Goal: Task Accomplishment & Management: Manage account settings

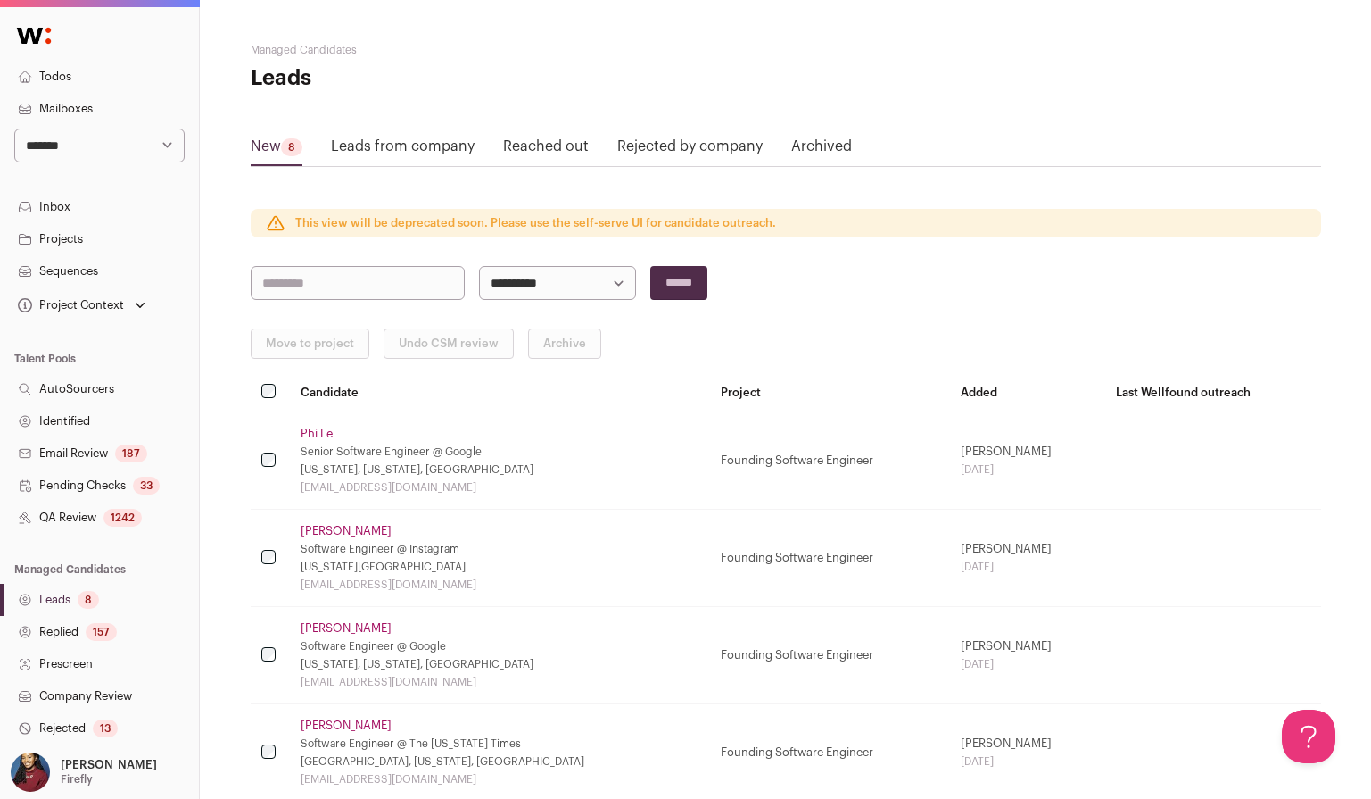
click at [125, 140] on select "**********" at bounding box center [99, 145] width 170 height 34
select select "*****"
click at [14, 128] on select "**********" at bounding box center [99, 145] width 170 height 34
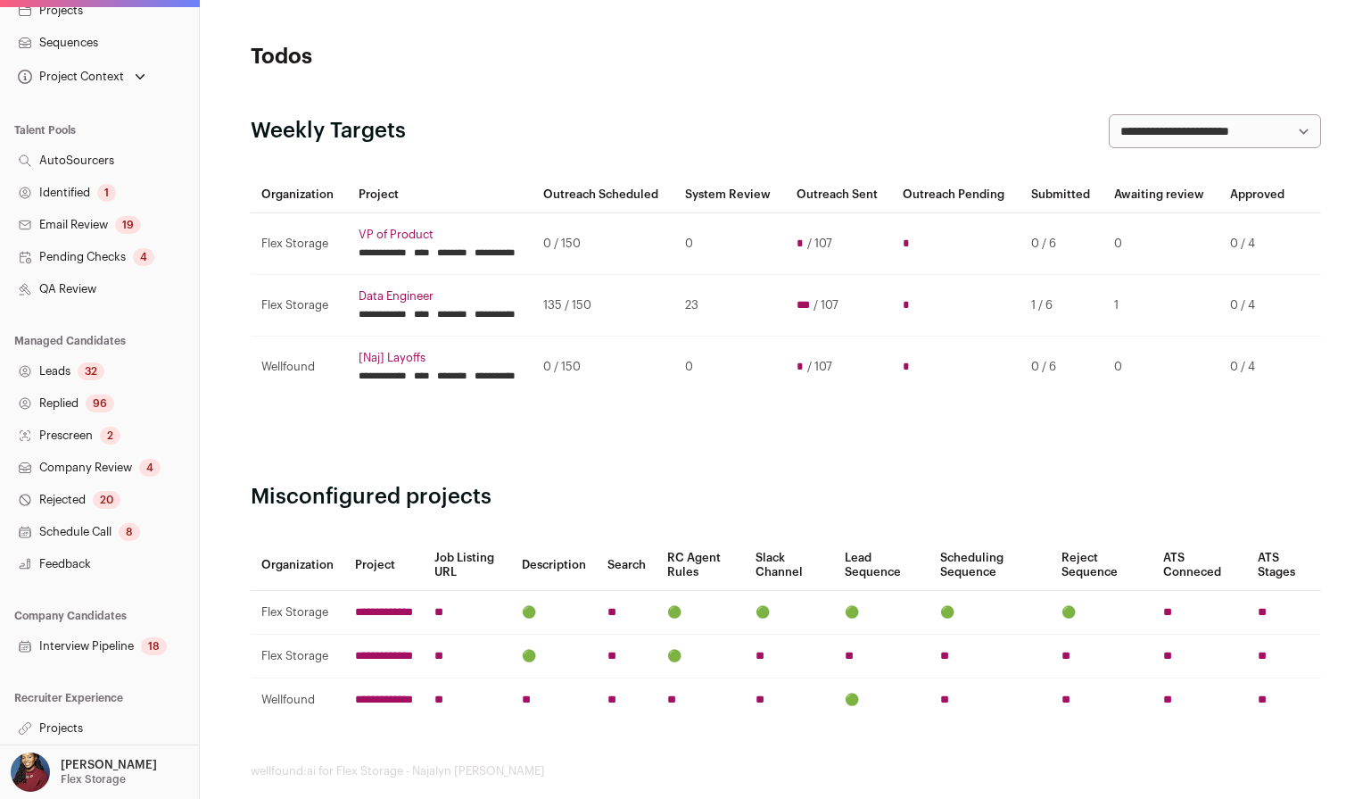
scroll to position [13, 0]
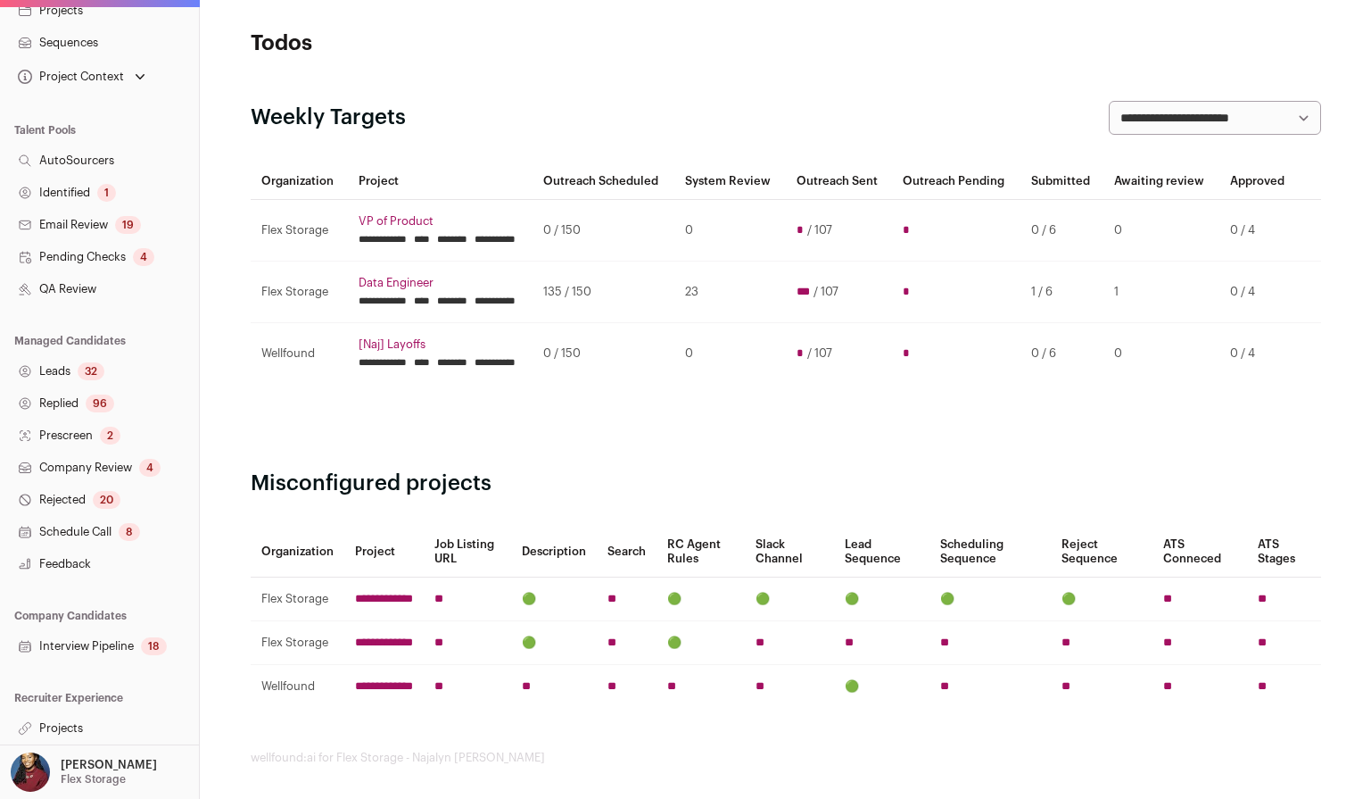
click at [79, 724] on link "Projects" at bounding box center [99, 728] width 199 height 32
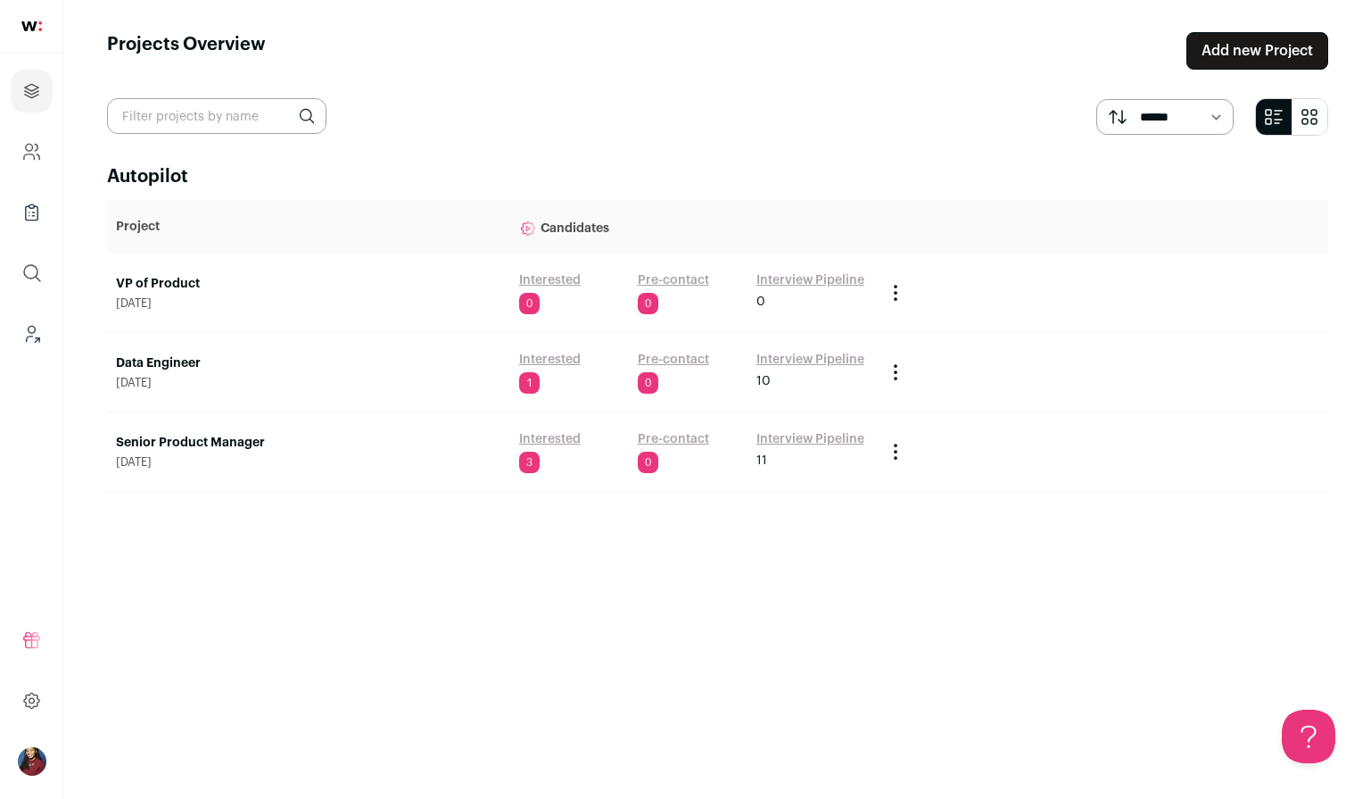
click at [175, 359] on link "Data Engineer" at bounding box center [308, 363] width 385 height 18
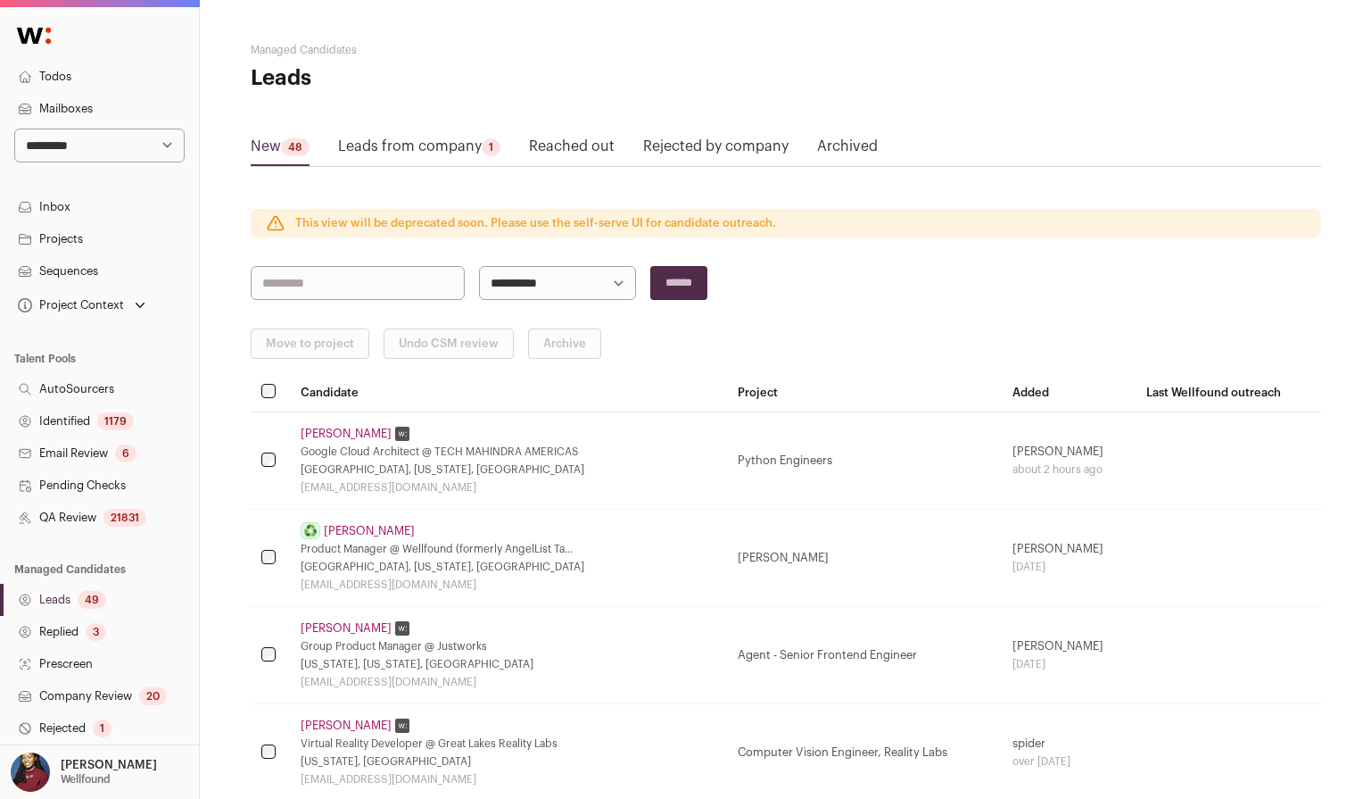
scroll to position [228, 0]
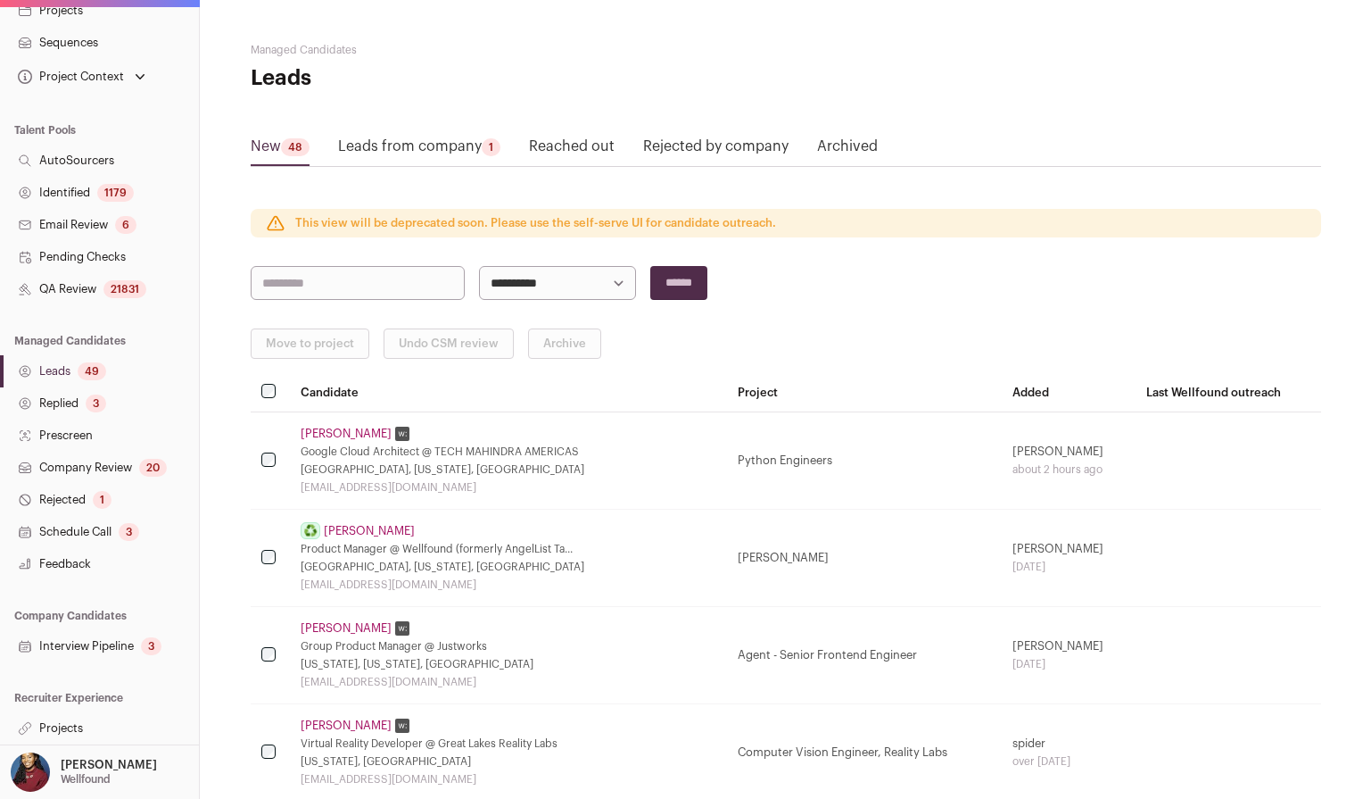
click at [75, 732] on link "Projects" at bounding box center [99, 728] width 199 height 32
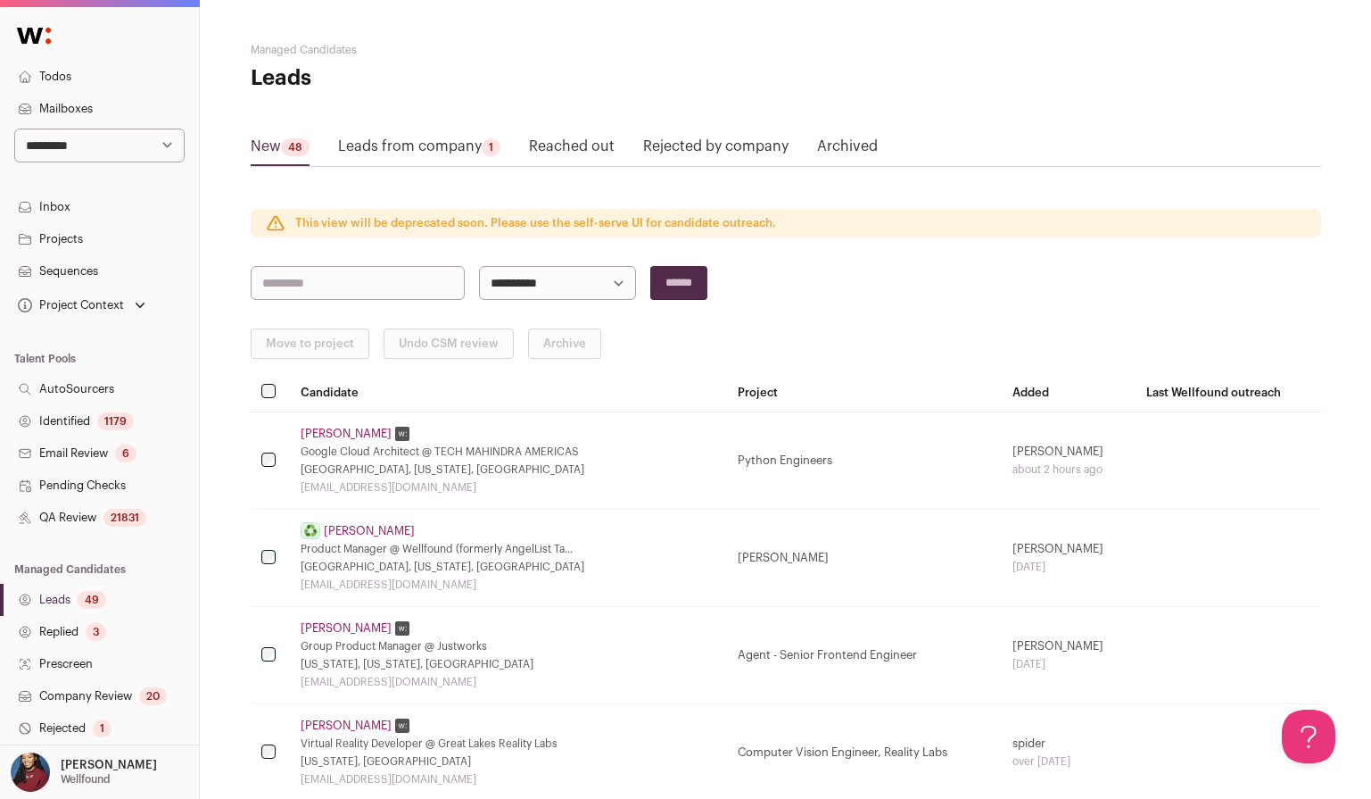
click at [133, 148] on select "**********" at bounding box center [99, 145] width 170 height 34
select select "***"
click at [14, 128] on select "**********" at bounding box center [99, 145] width 170 height 34
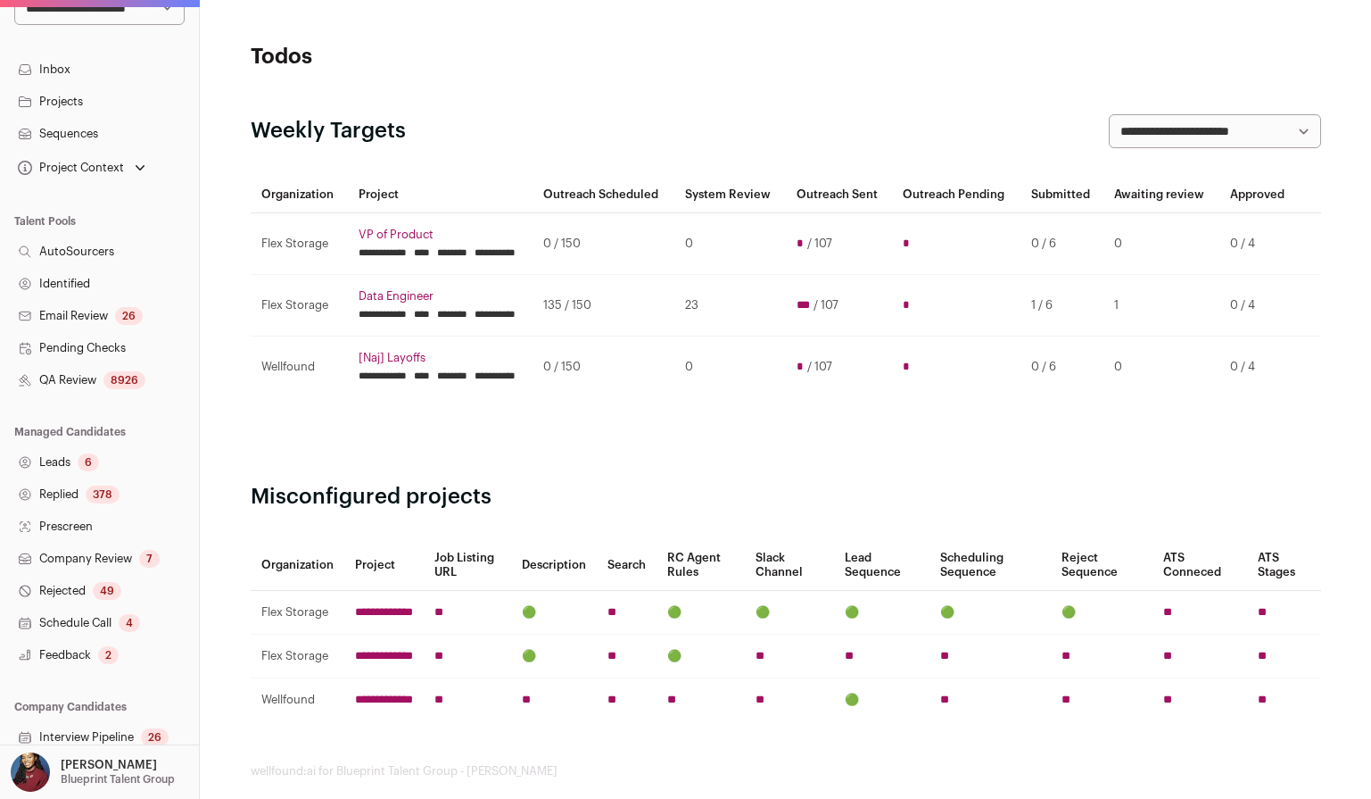
scroll to position [228, 0]
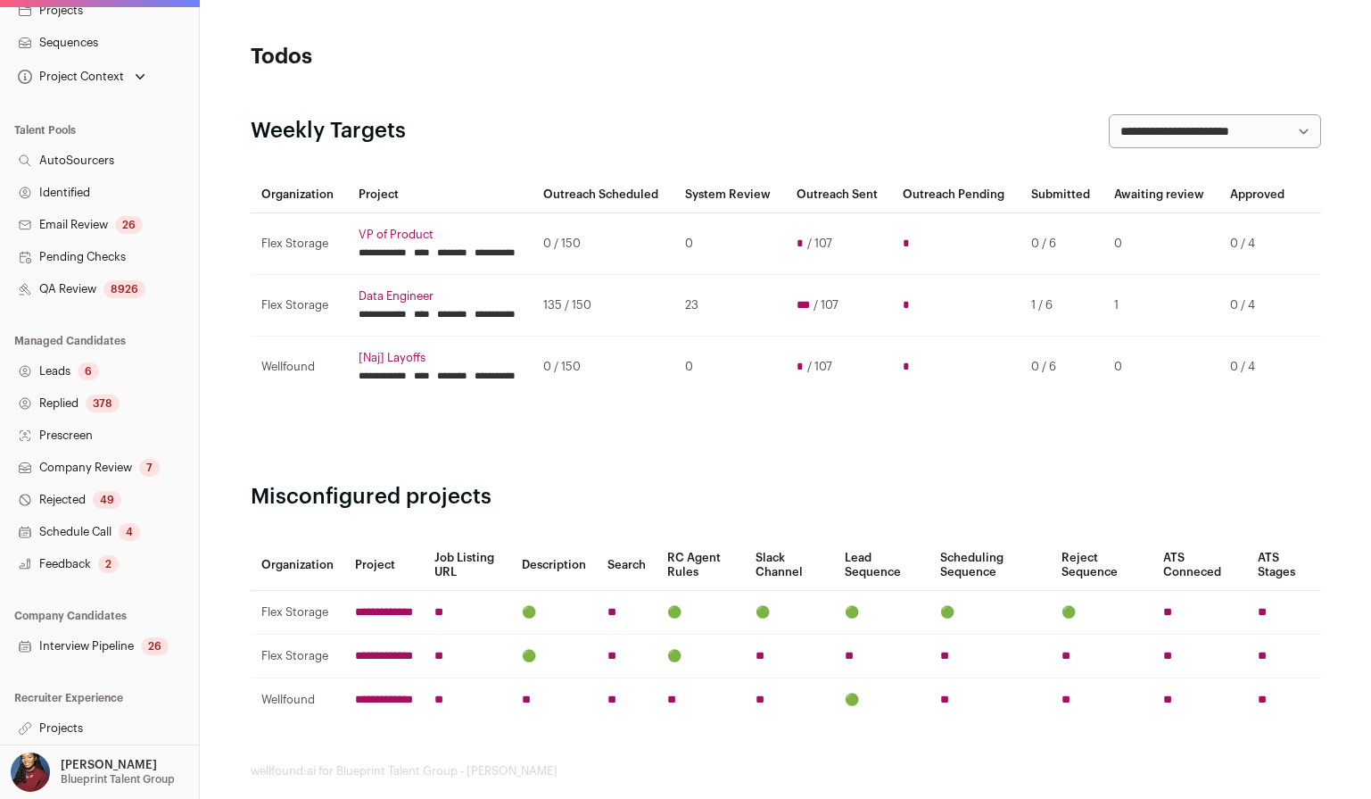
click at [60, 727] on link "Projects" at bounding box center [99, 728] width 199 height 32
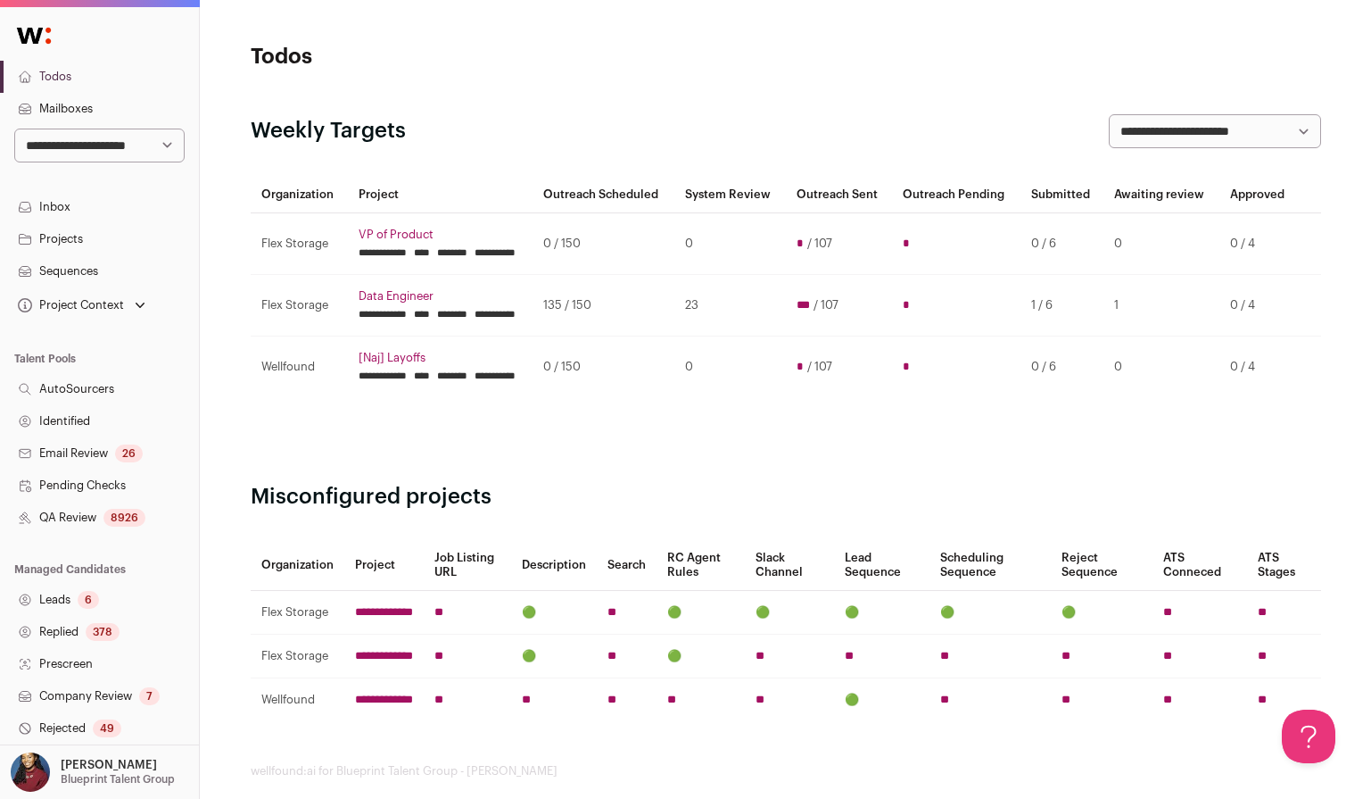
click at [78, 236] on link "Projects" at bounding box center [99, 239] width 199 height 32
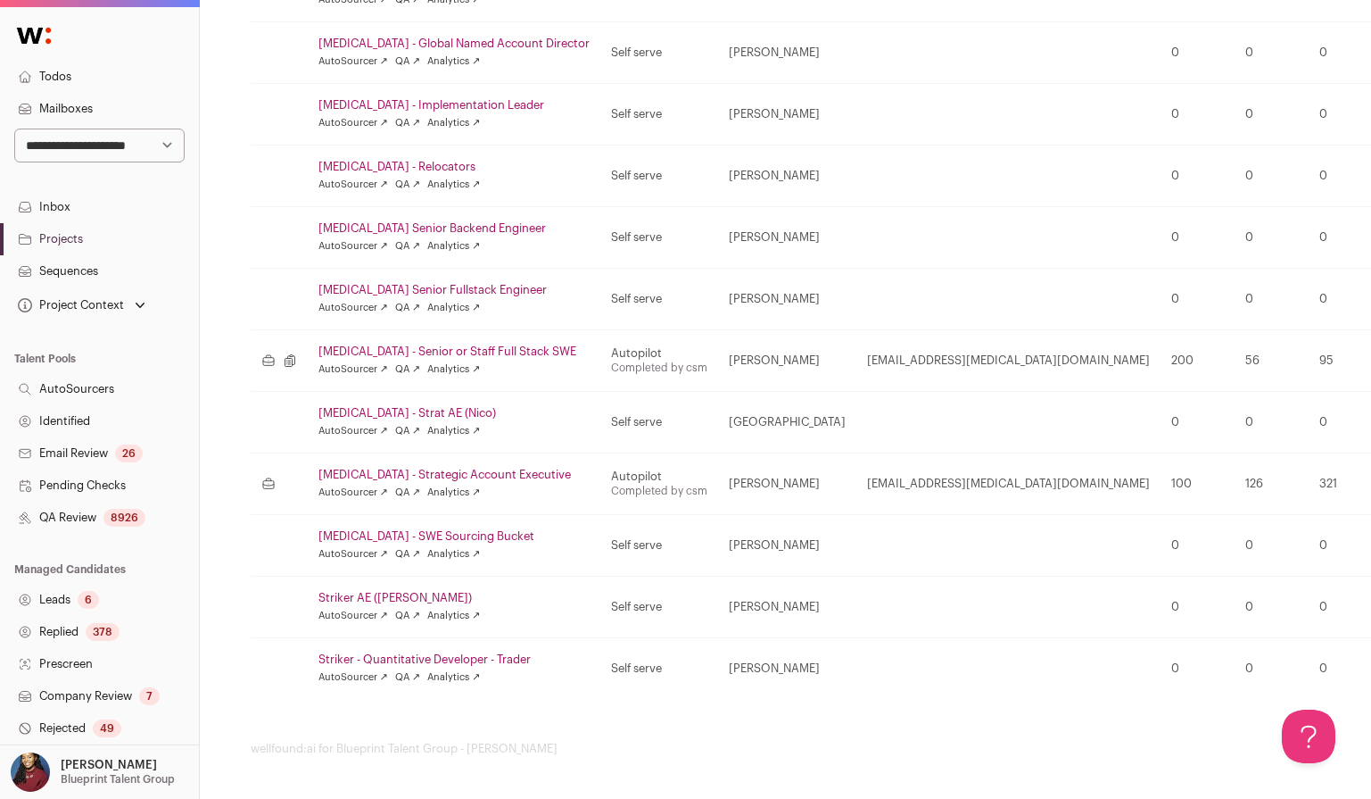
scroll to position [910, 237]
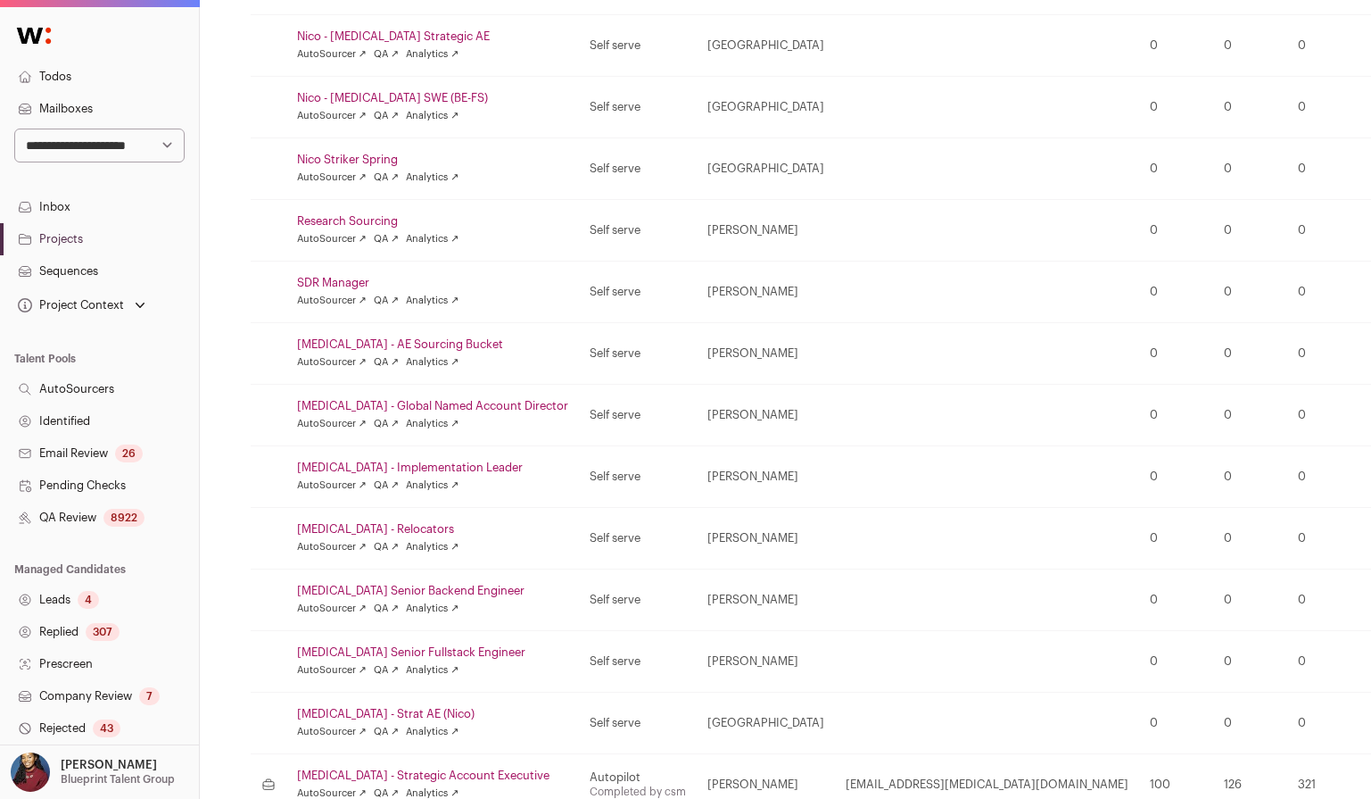
scroll to position [906, 0]
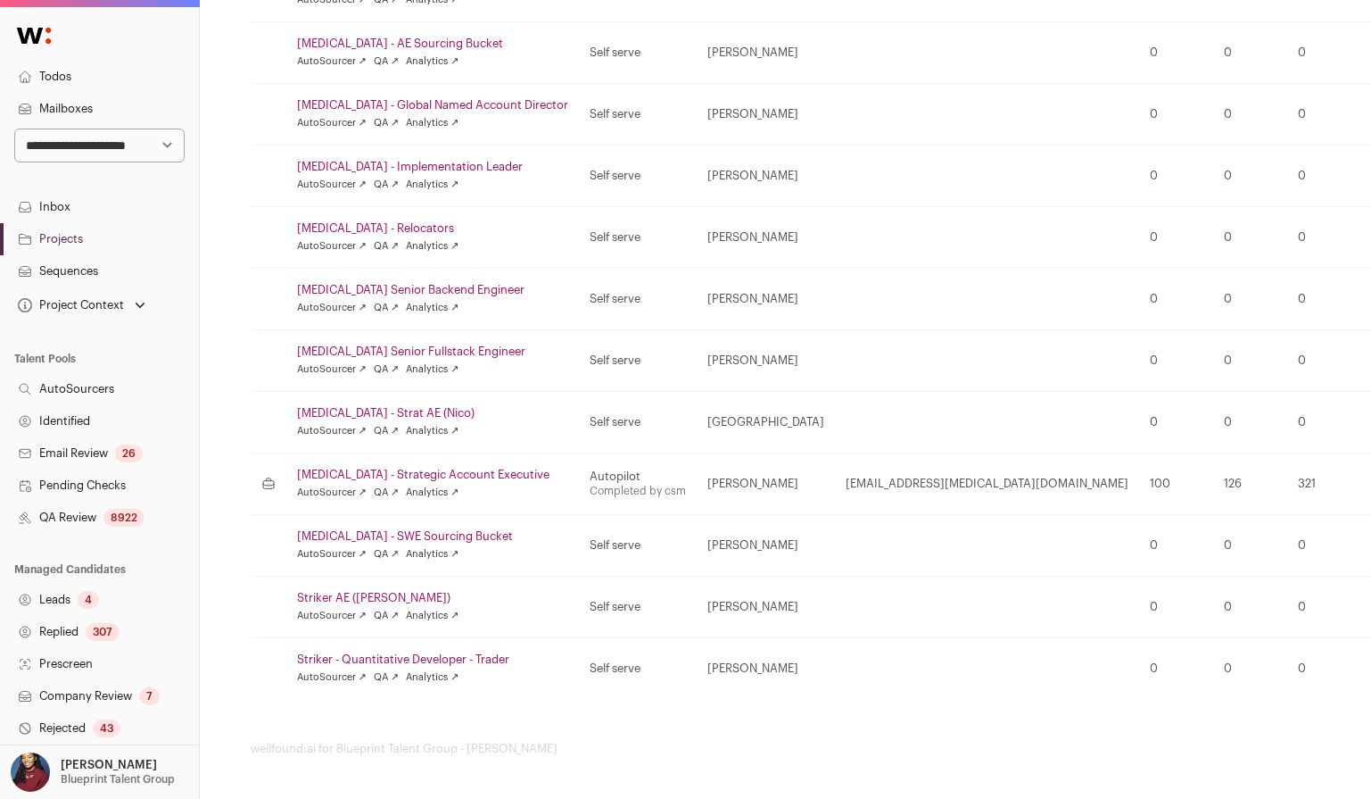
click at [144, 145] on select "**********" at bounding box center [99, 145] width 170 height 34
select select "*****"
click at [14, 128] on select "**********" at bounding box center [99, 145] width 170 height 34
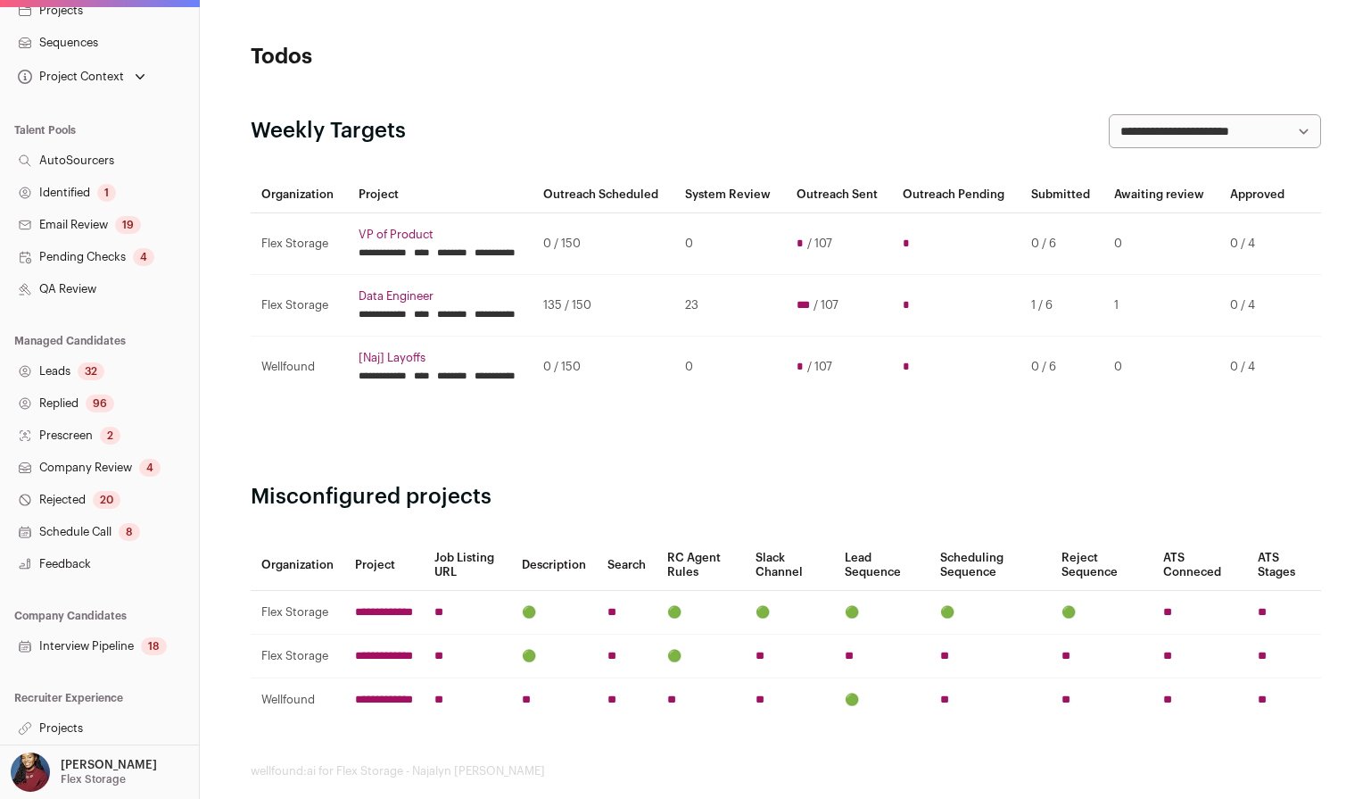
scroll to position [37, 0]
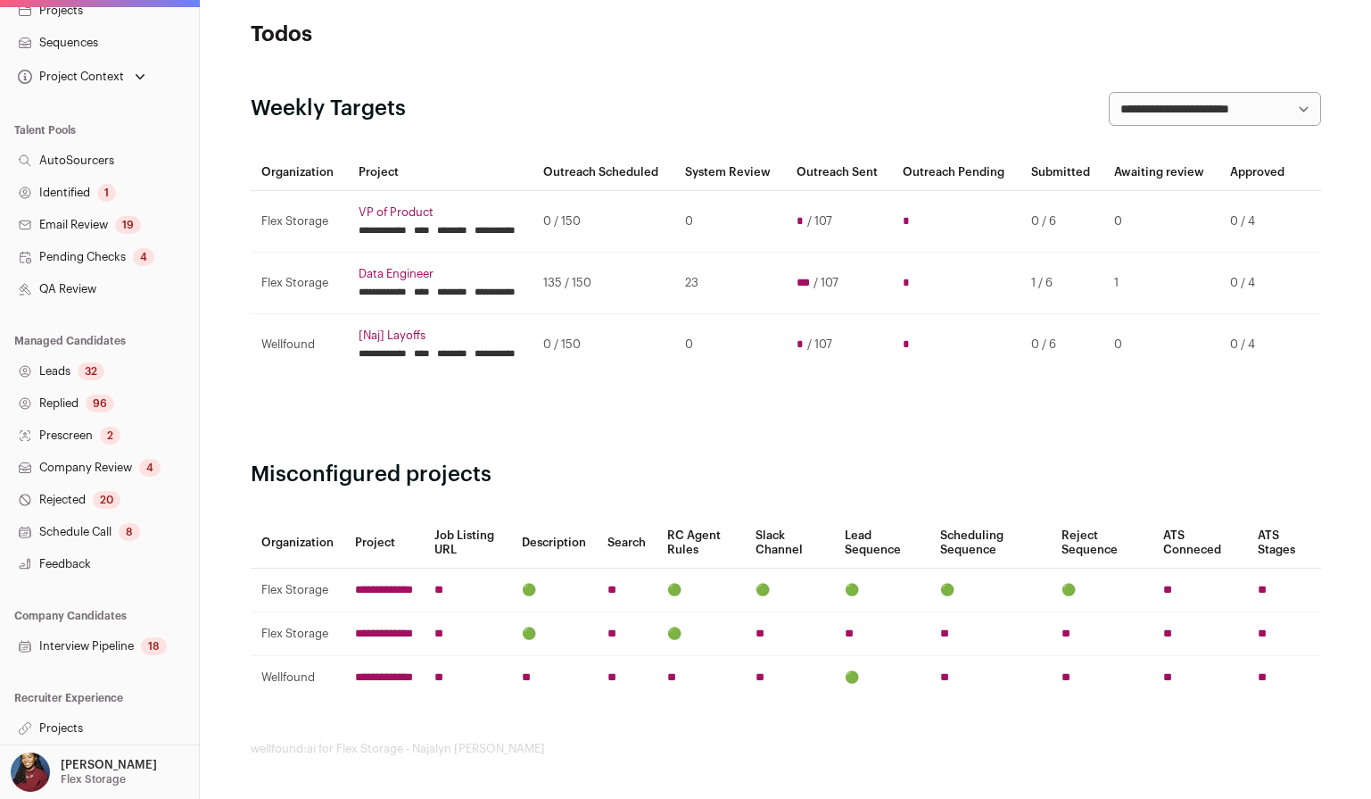
click at [61, 738] on link "Projects" at bounding box center [99, 728] width 199 height 32
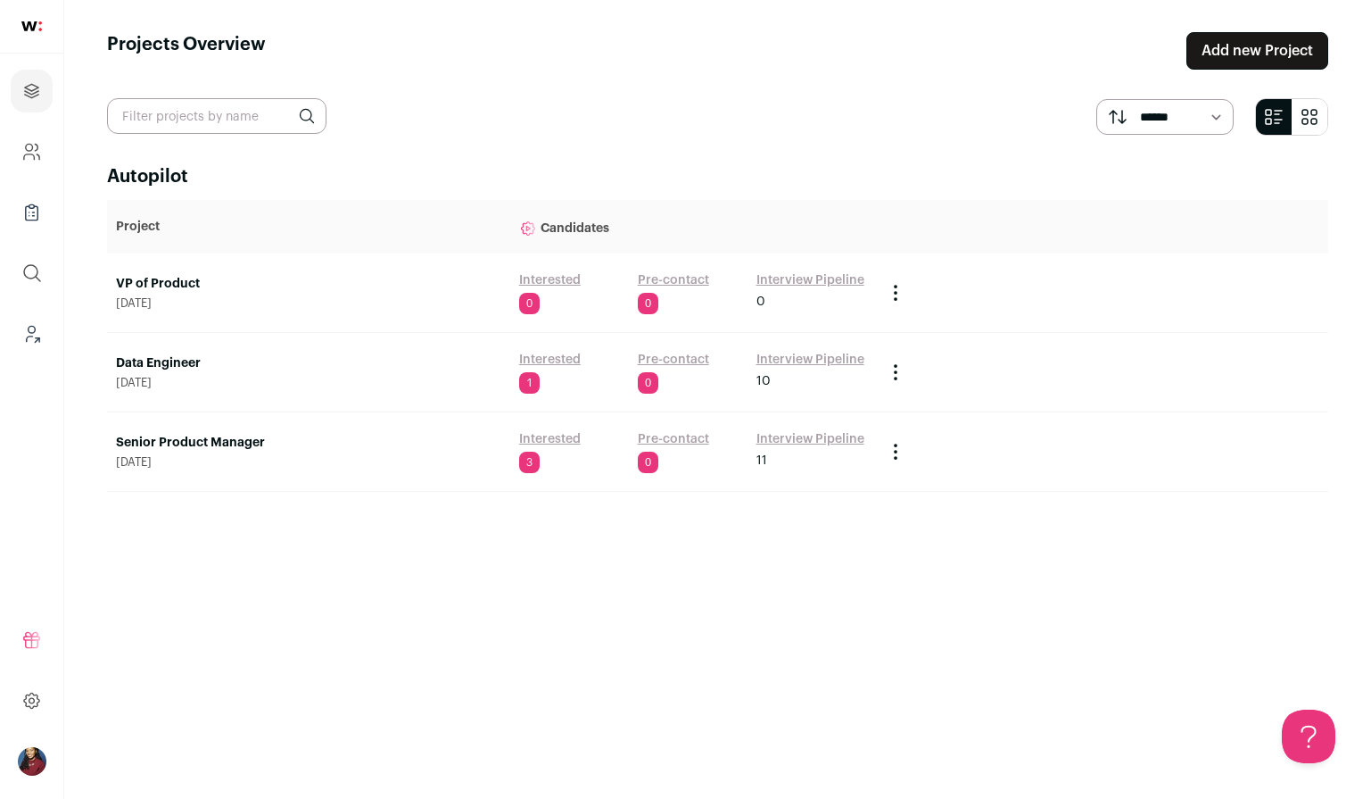
click at [175, 366] on link "Data Engineer" at bounding box center [308, 363] width 385 height 18
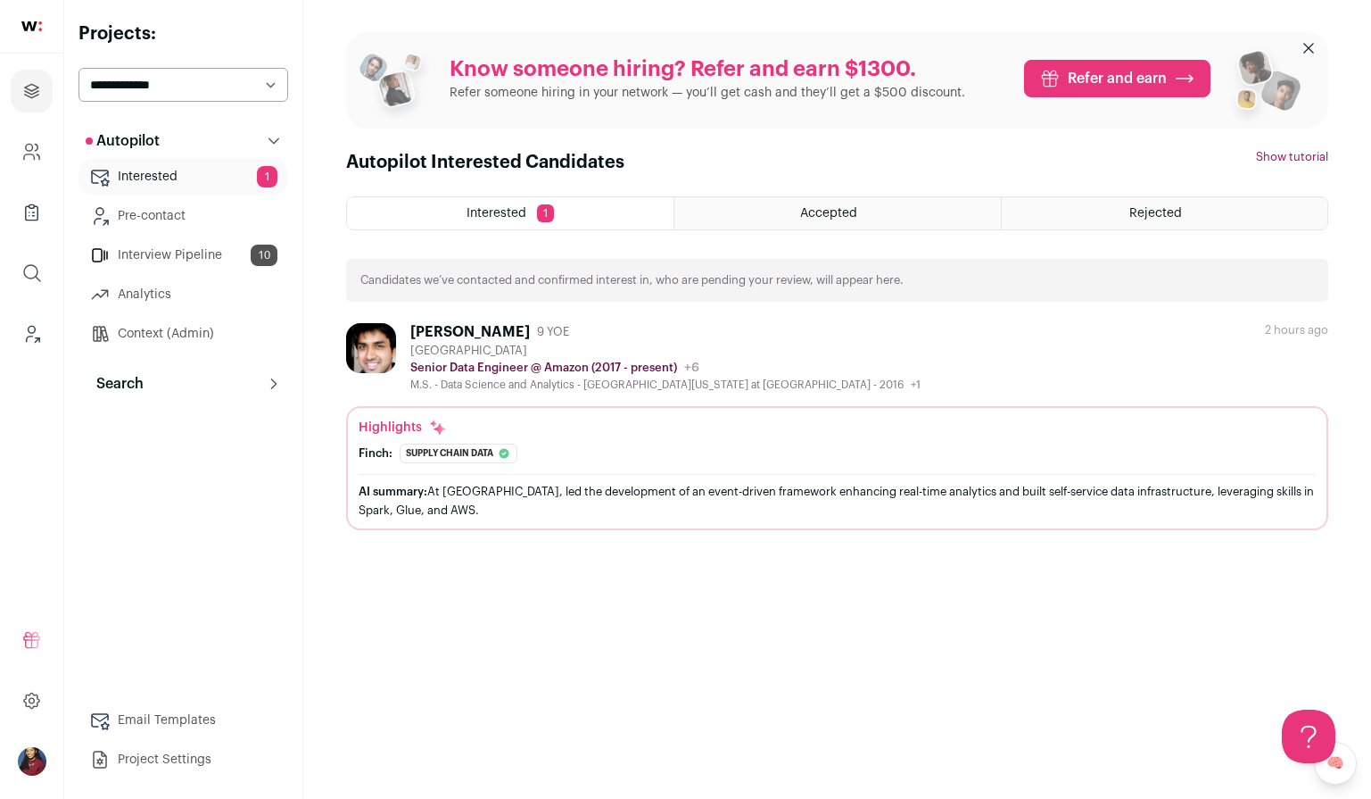
click at [166, 251] on link "Interview Pipeline 10" at bounding box center [184, 255] width 210 height 36
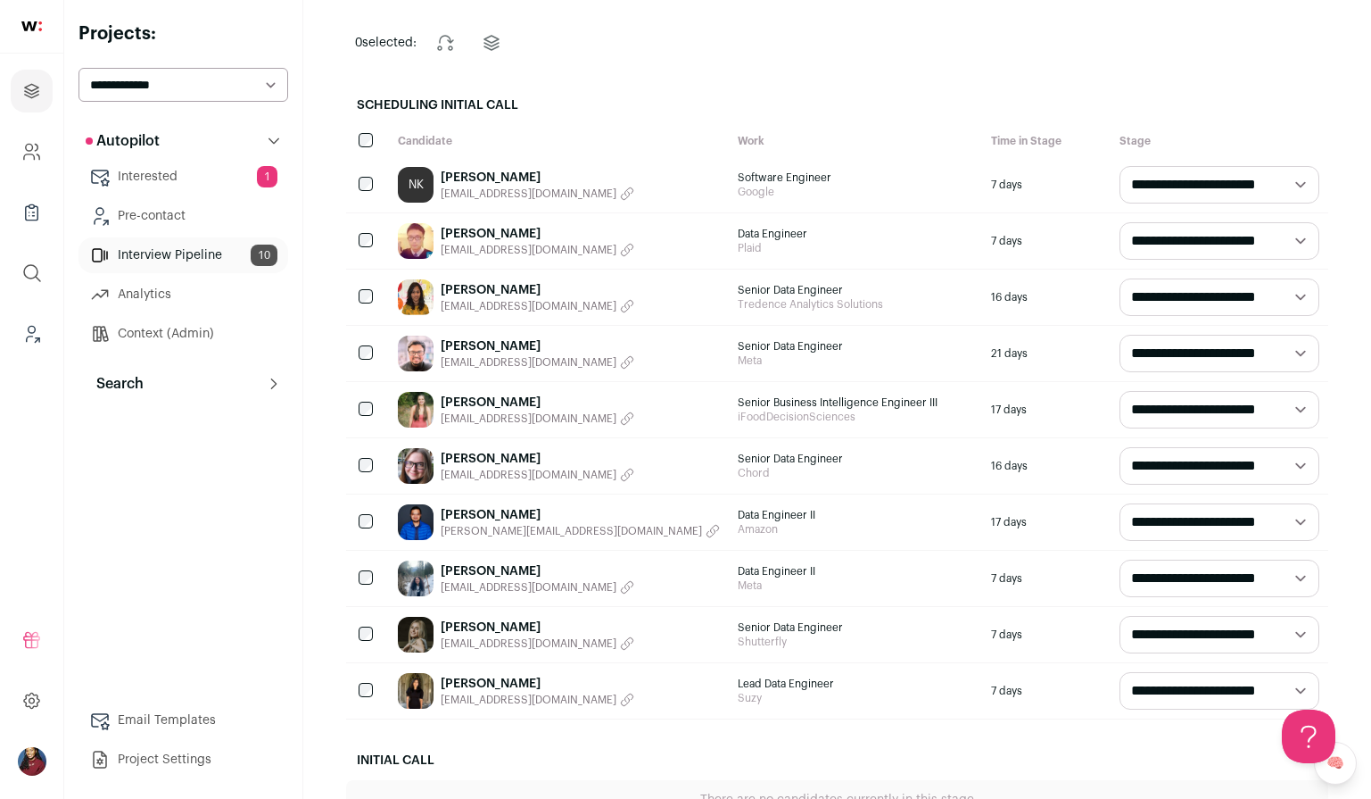
scroll to position [140, 0]
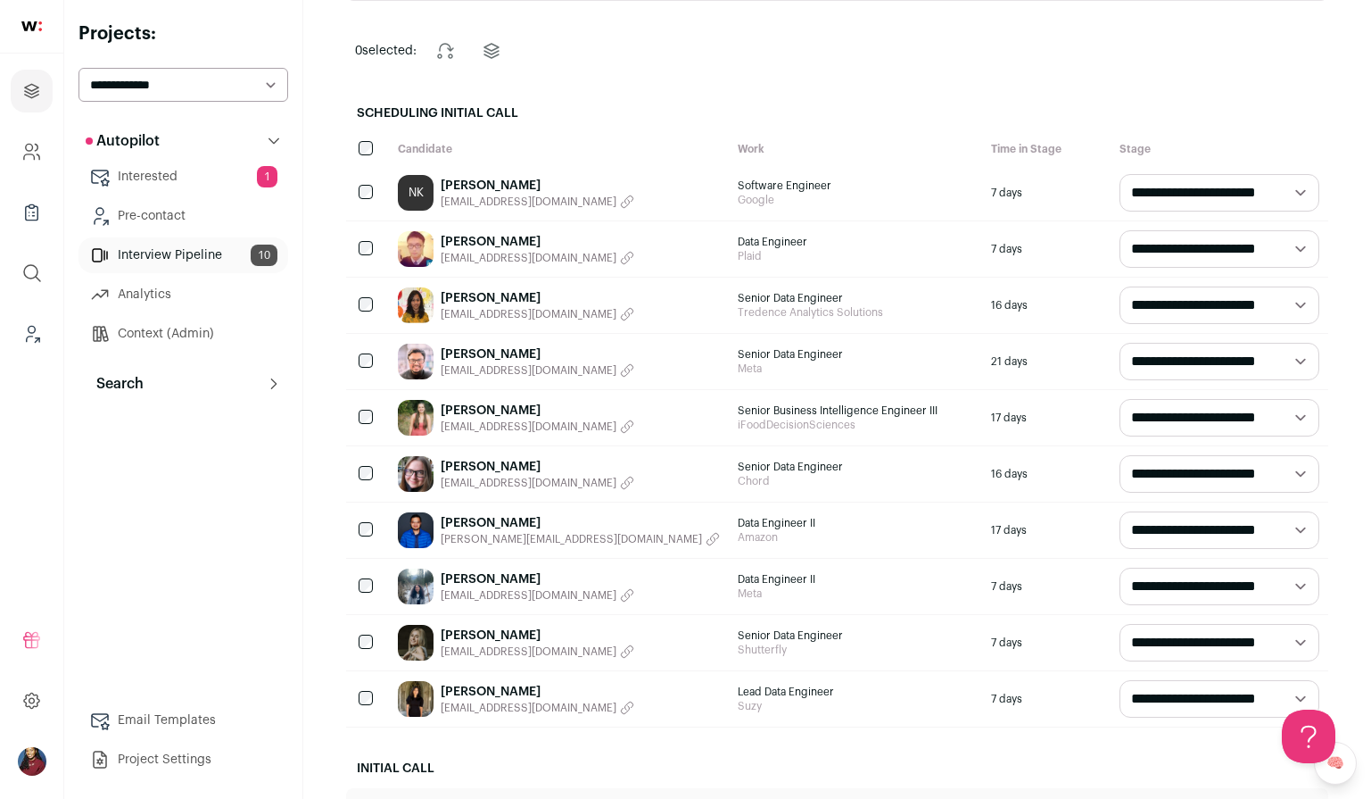
click at [508, 702] on span "[EMAIL_ADDRESS][DOMAIN_NAME]" at bounding box center [529, 707] width 176 height 14
click at [476, 693] on link "[PERSON_NAME]" at bounding box center [491, 692] width 100 height 18
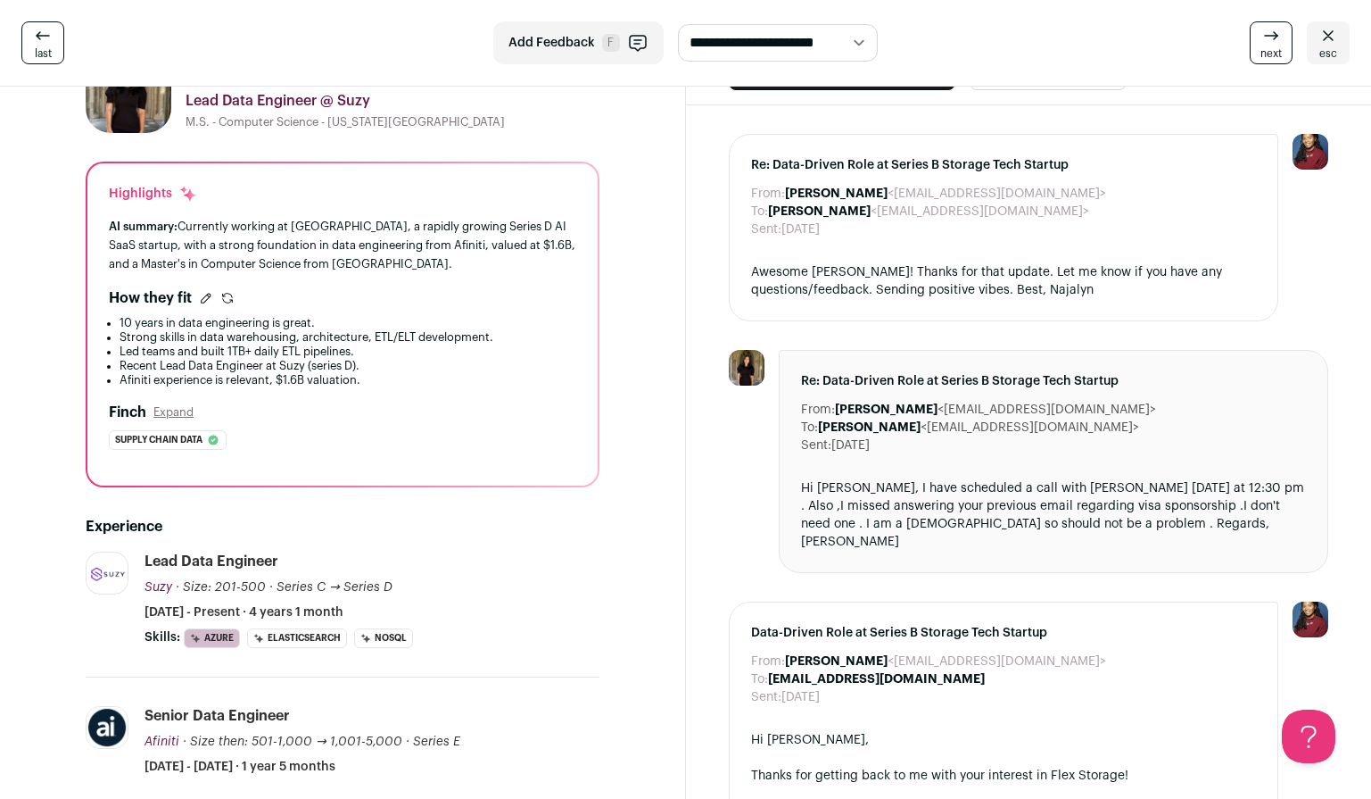
scroll to position [97, 0]
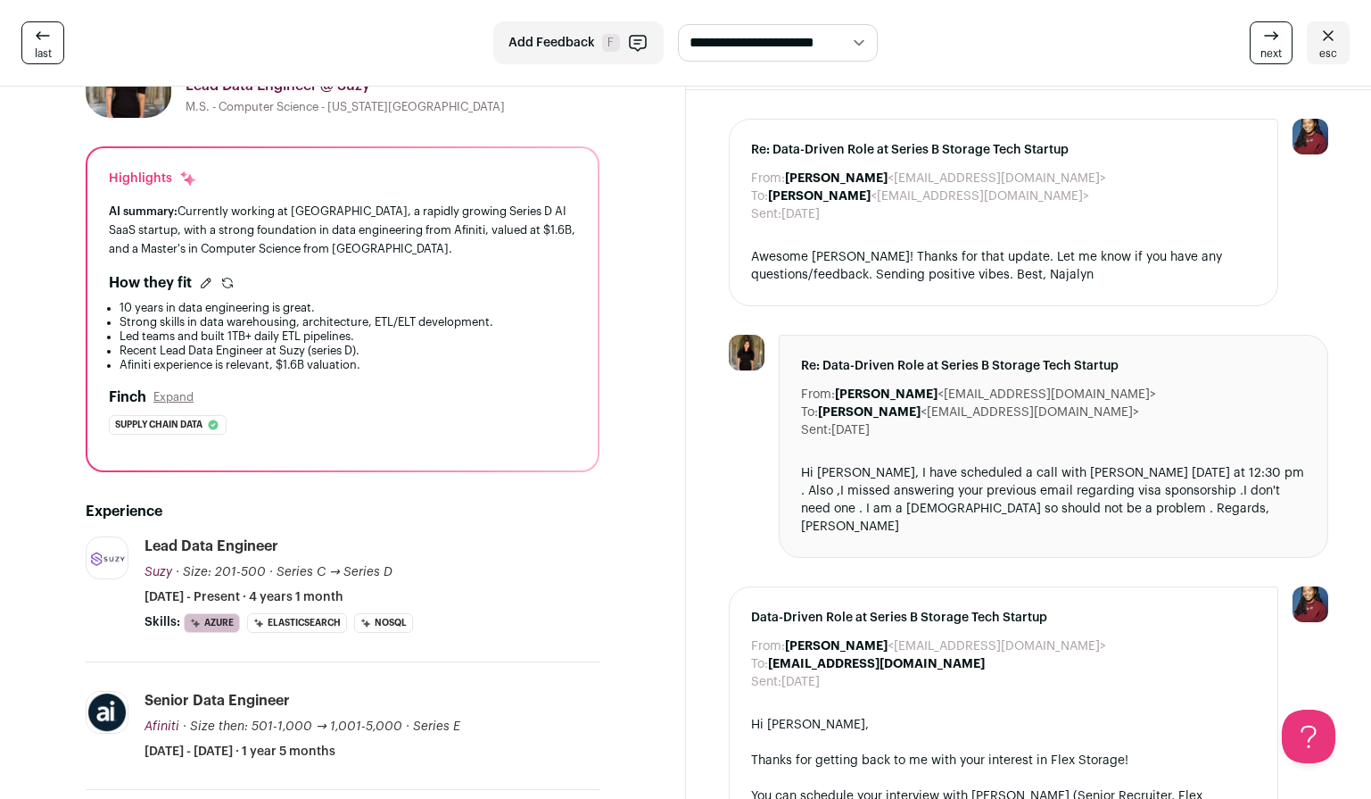
click at [1338, 43] on icon at bounding box center [1328, 35] width 21 height 21
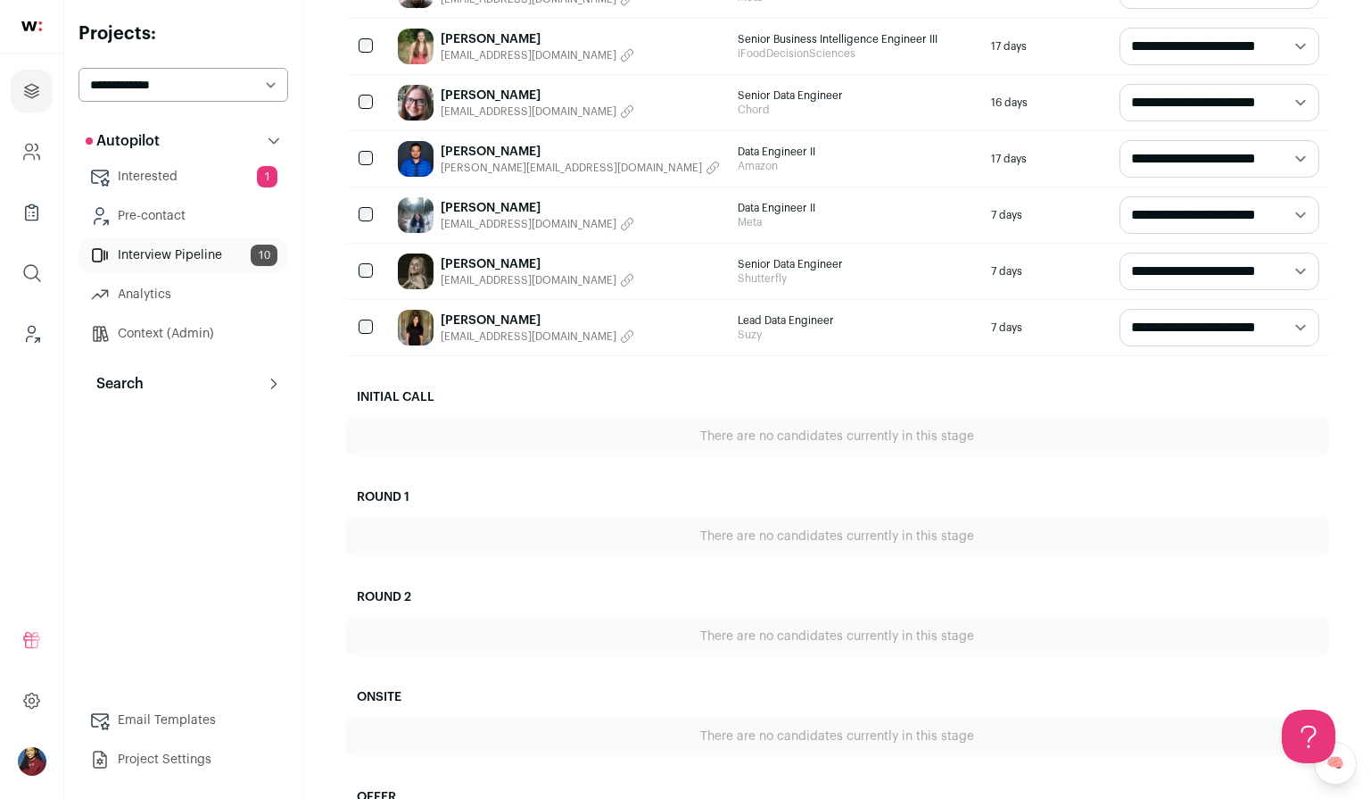
scroll to position [400, 0]
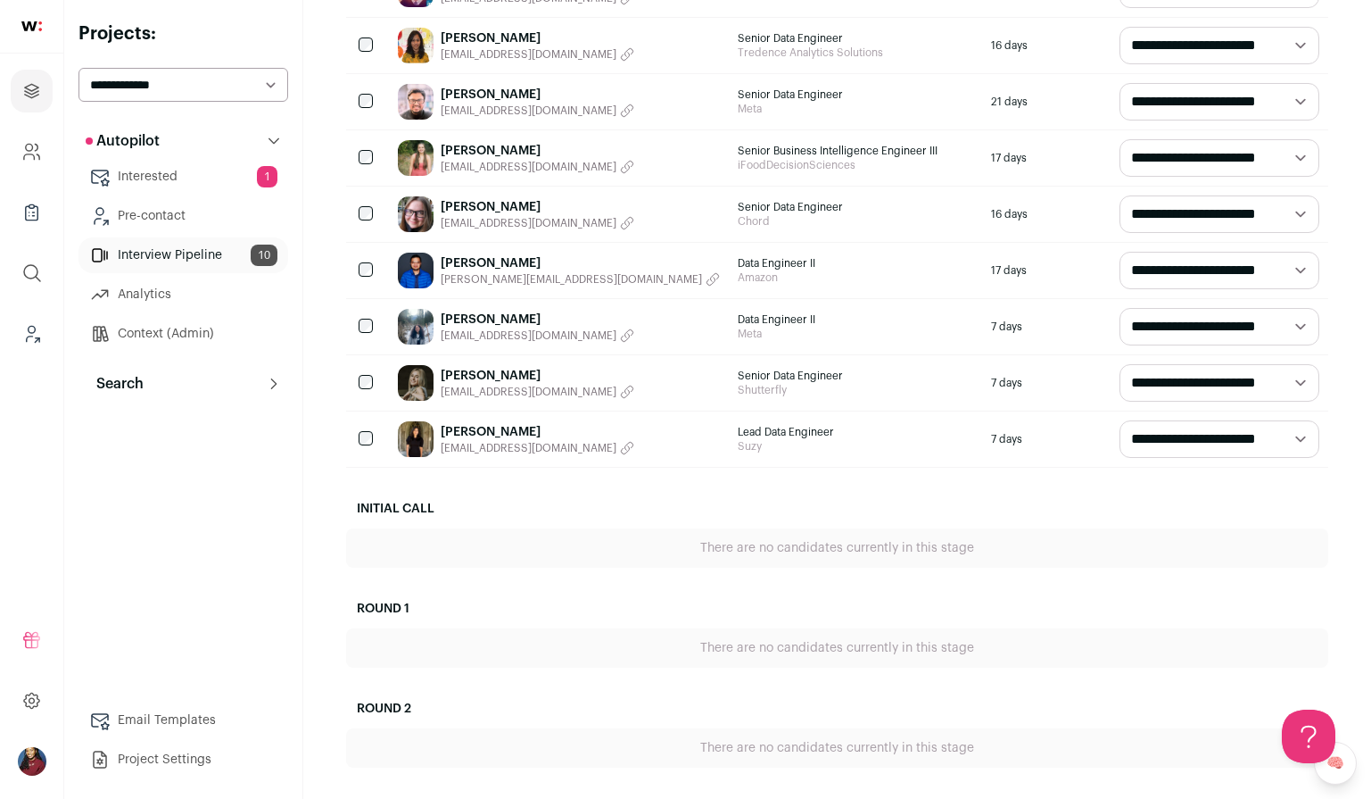
click at [480, 373] on link "[PERSON_NAME]" at bounding box center [538, 376] width 194 height 18
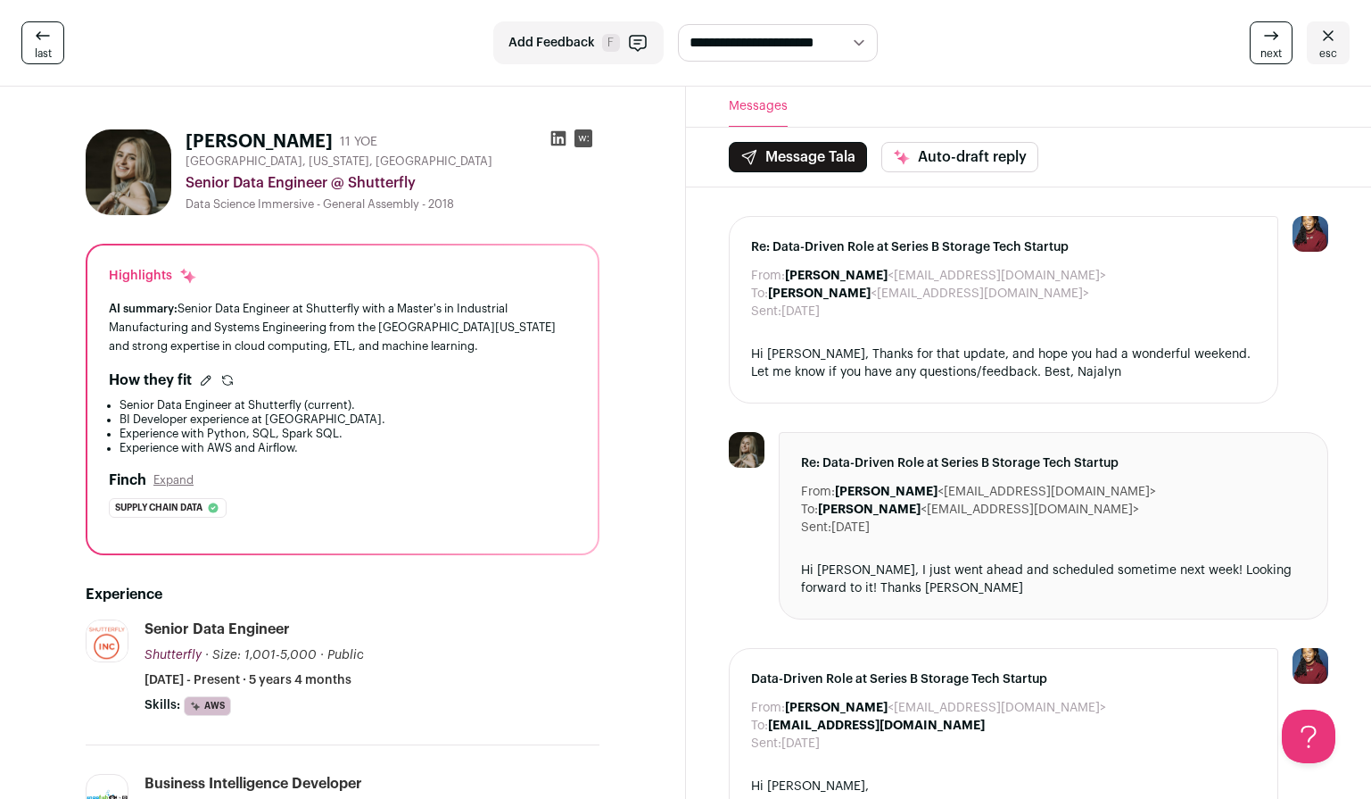
click at [1331, 43] on icon at bounding box center [1328, 35] width 21 height 21
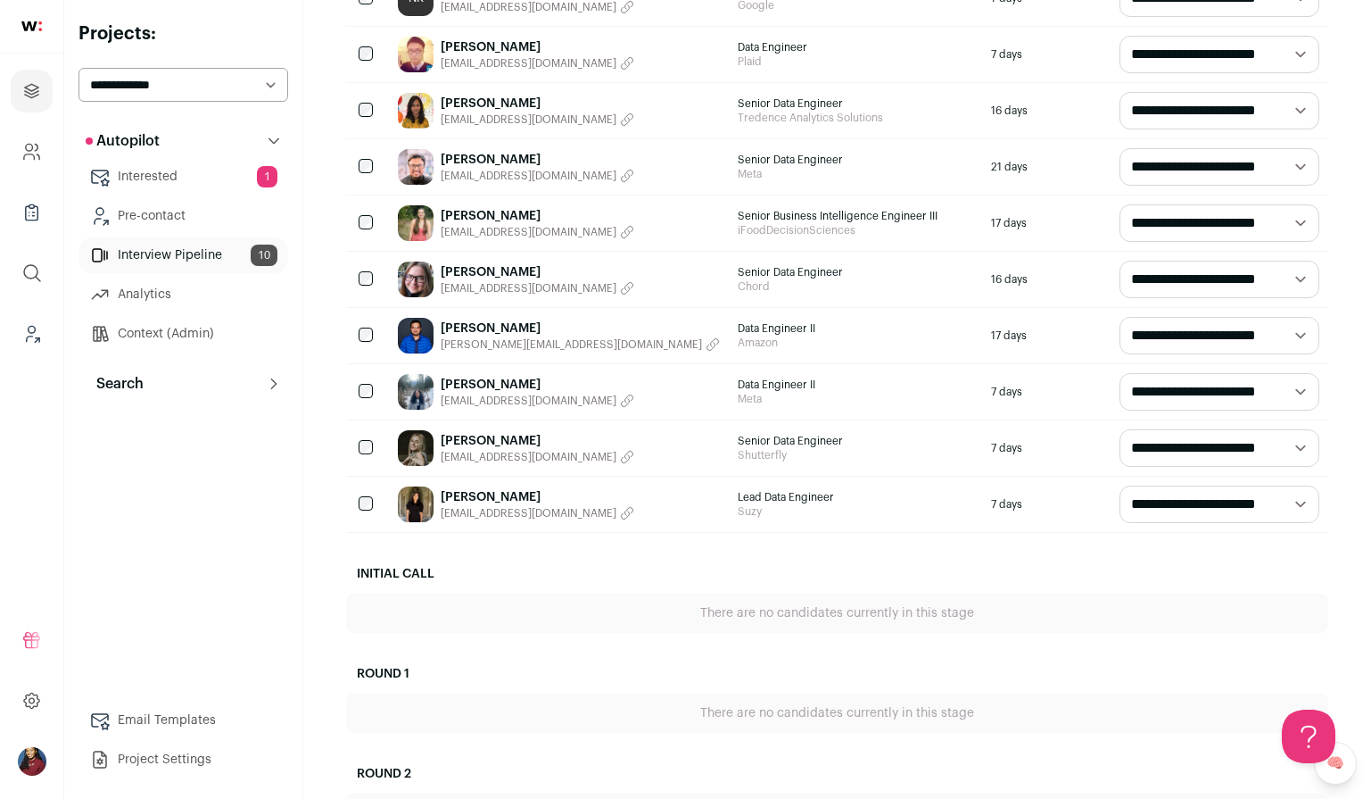
scroll to position [369, 0]
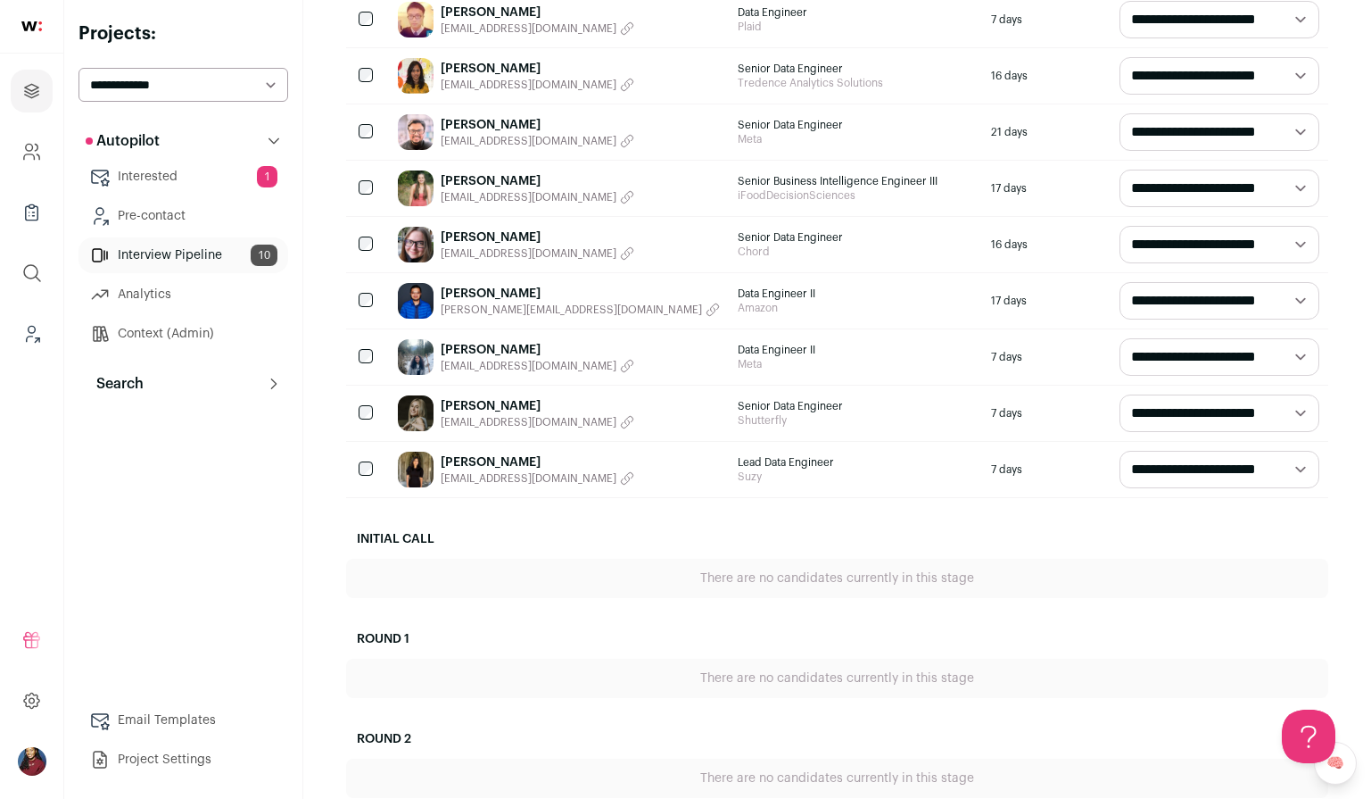
click at [487, 348] on link "[PERSON_NAME]" at bounding box center [538, 350] width 194 height 18
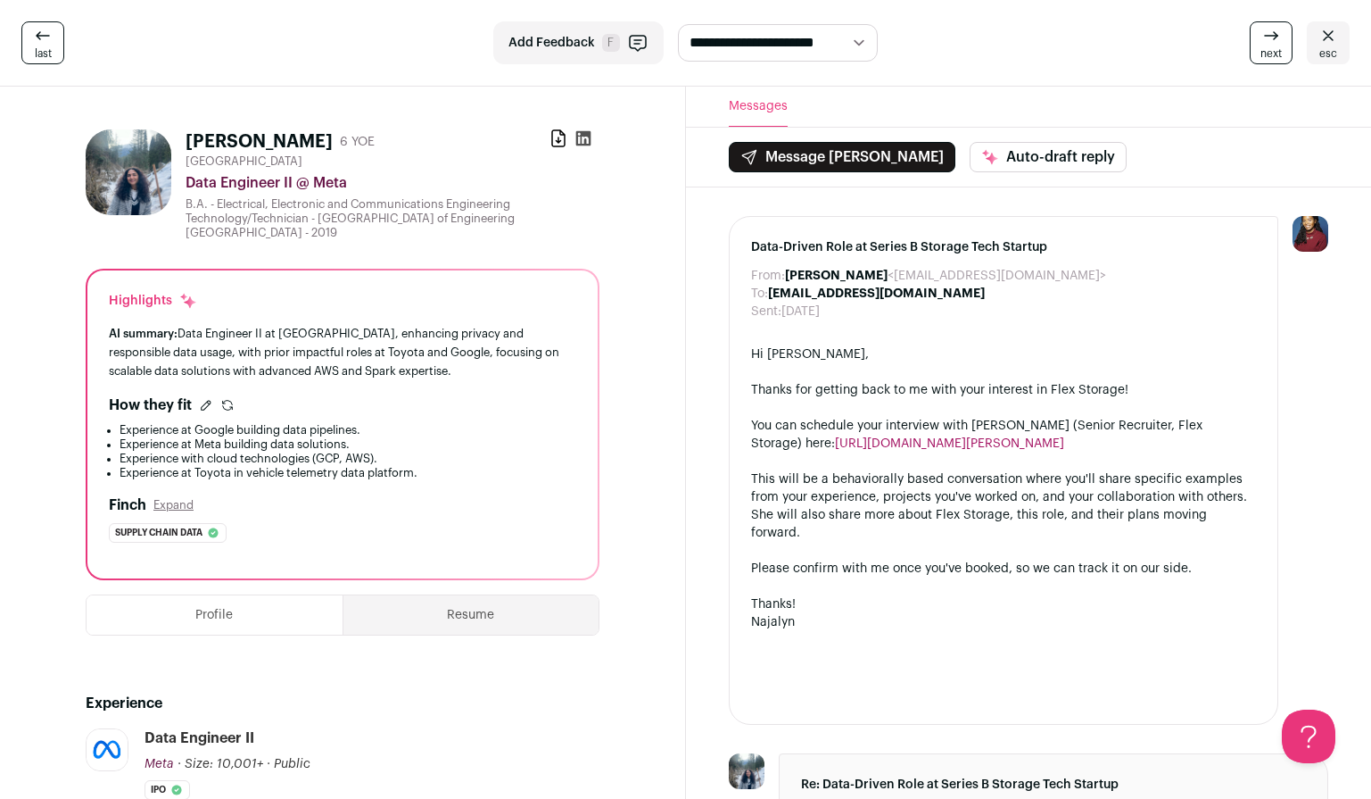
drag, startPoint x: 191, startPoint y: 141, endPoint x: 305, endPoint y: 141, distance: 114.2
click at [305, 141] on div "[PERSON_NAME] 6 YOE" at bounding box center [280, 141] width 189 height 25
copy h1 "[PERSON_NAME]"
copy link "[URL][DOMAIN_NAME][PERSON_NAME]"
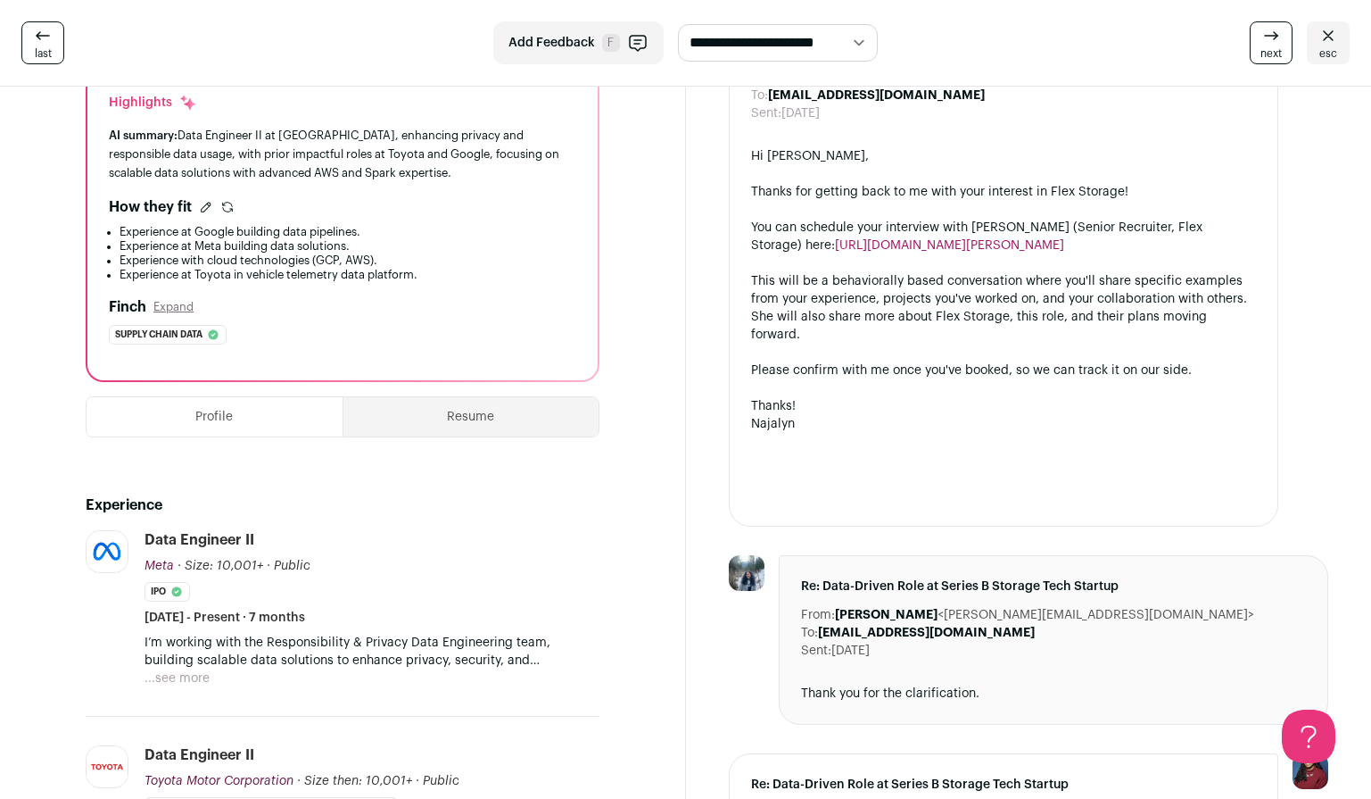
scroll to position [204, 0]
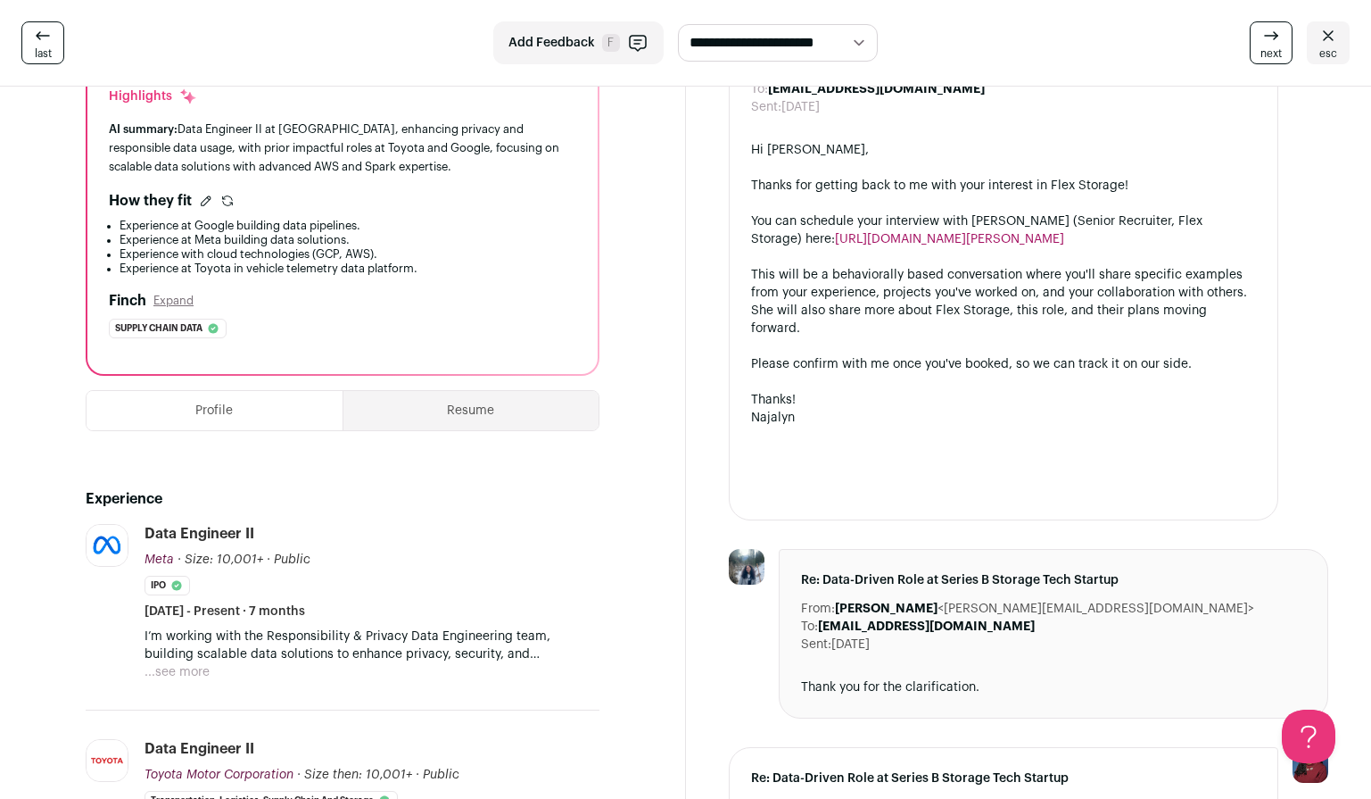
click at [1309, 43] on link "esc" at bounding box center [1328, 42] width 43 height 43
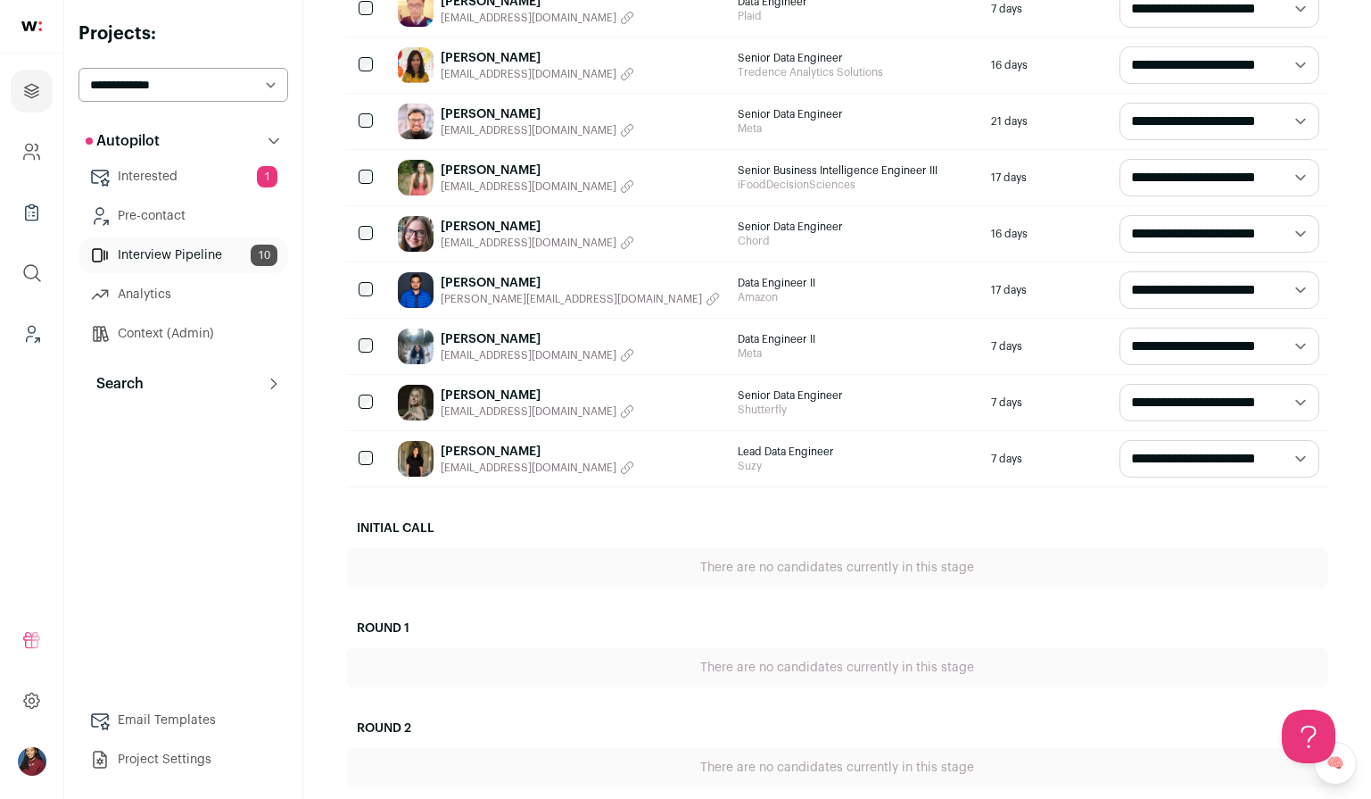
scroll to position [365, 0]
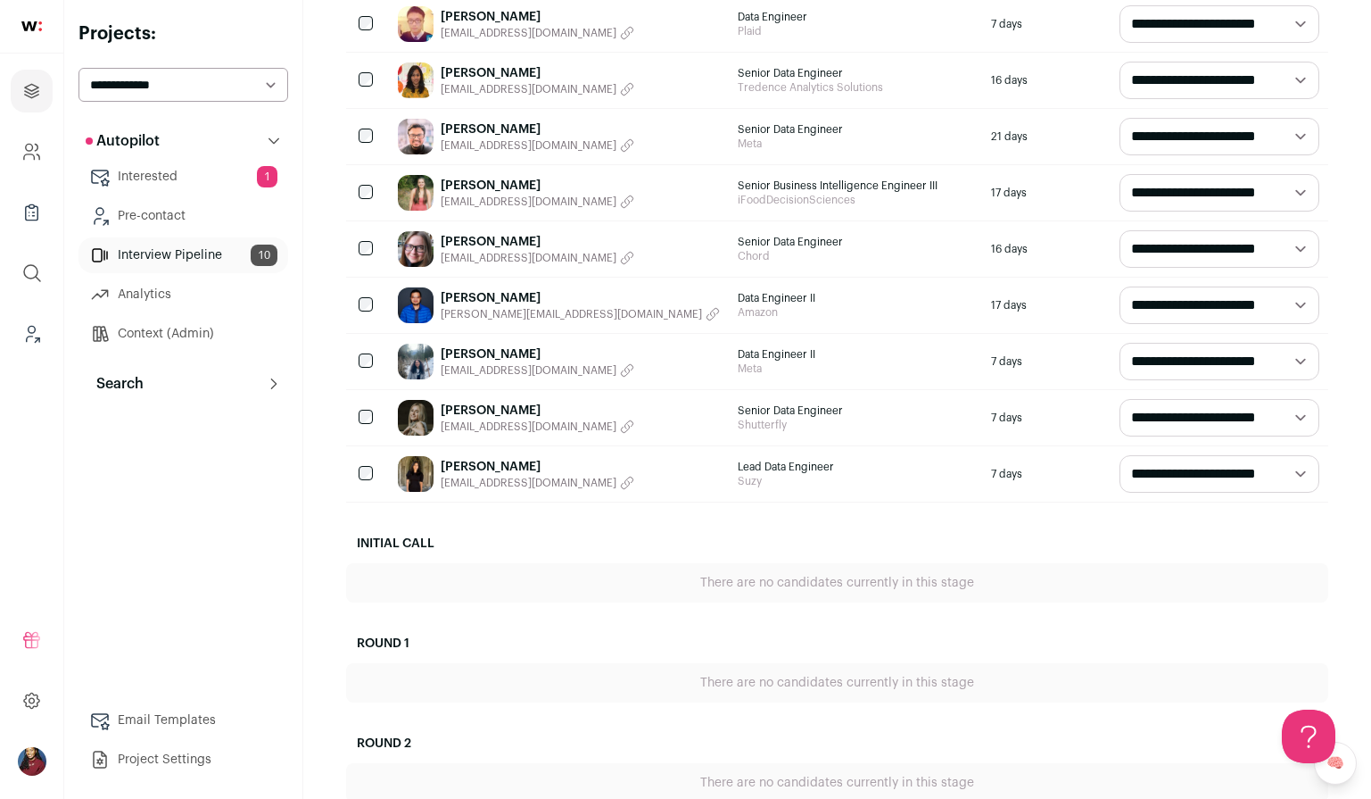
click at [510, 295] on link "[PERSON_NAME]" at bounding box center [580, 298] width 279 height 18
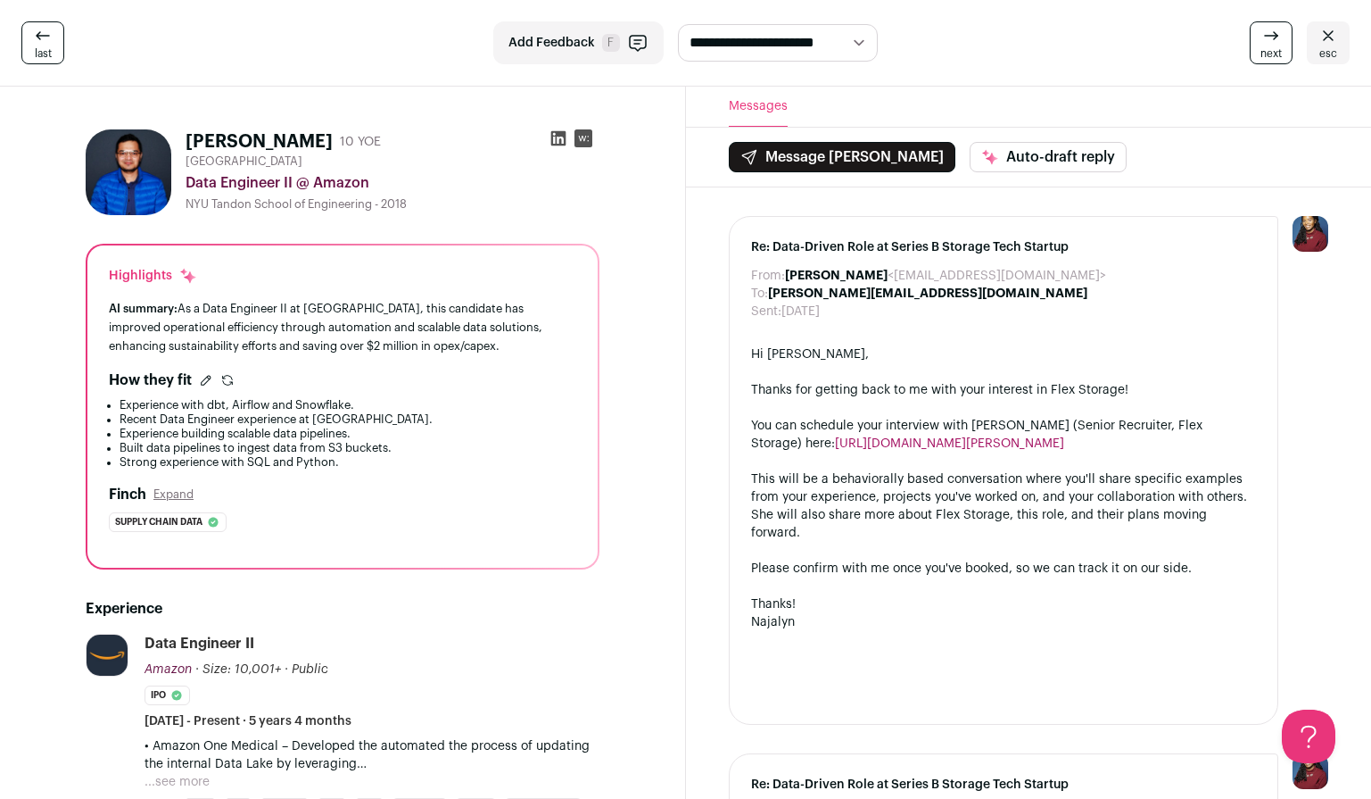
click at [277, 144] on h1 "[PERSON_NAME]" at bounding box center [259, 141] width 147 height 25
copy div "[PERSON_NAME]"
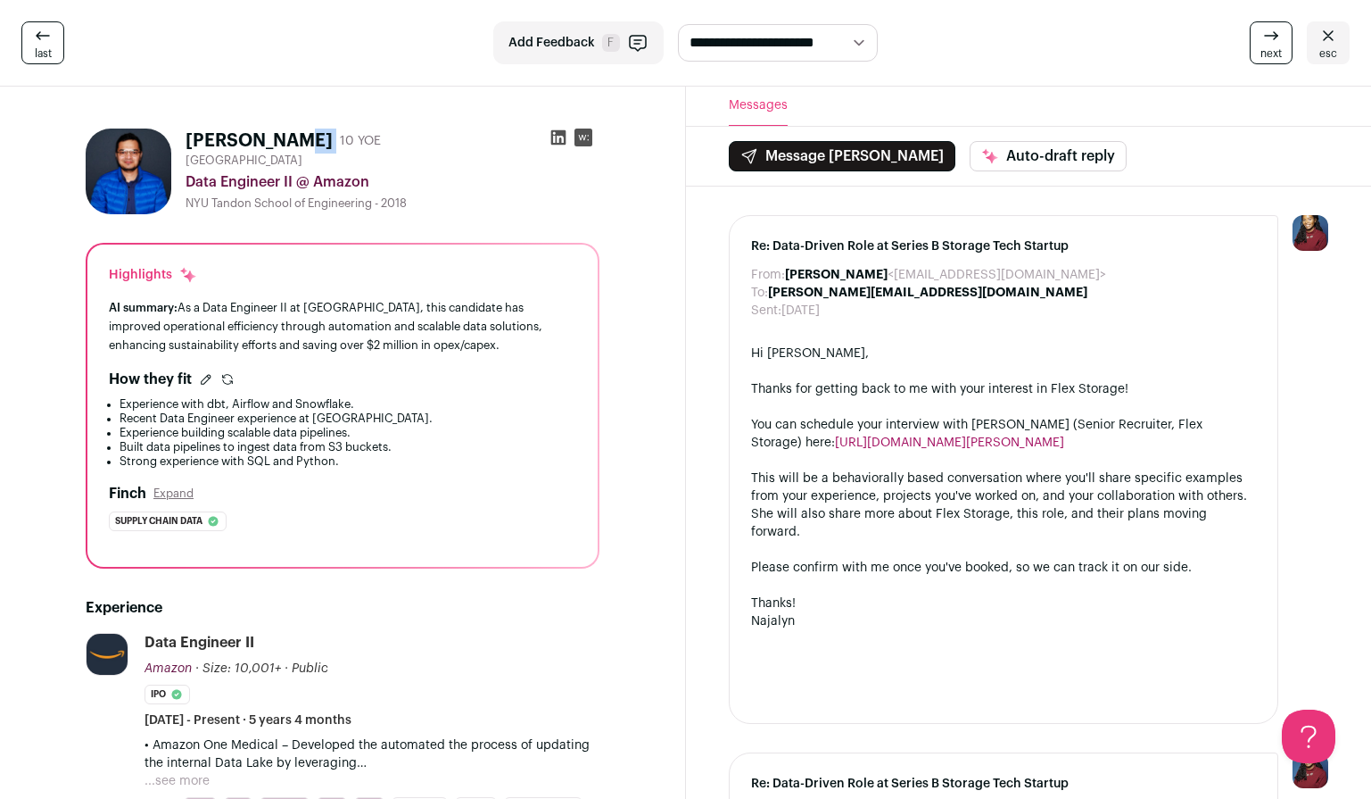
click at [1329, 51] on span "esc" at bounding box center [1329, 53] width 18 height 14
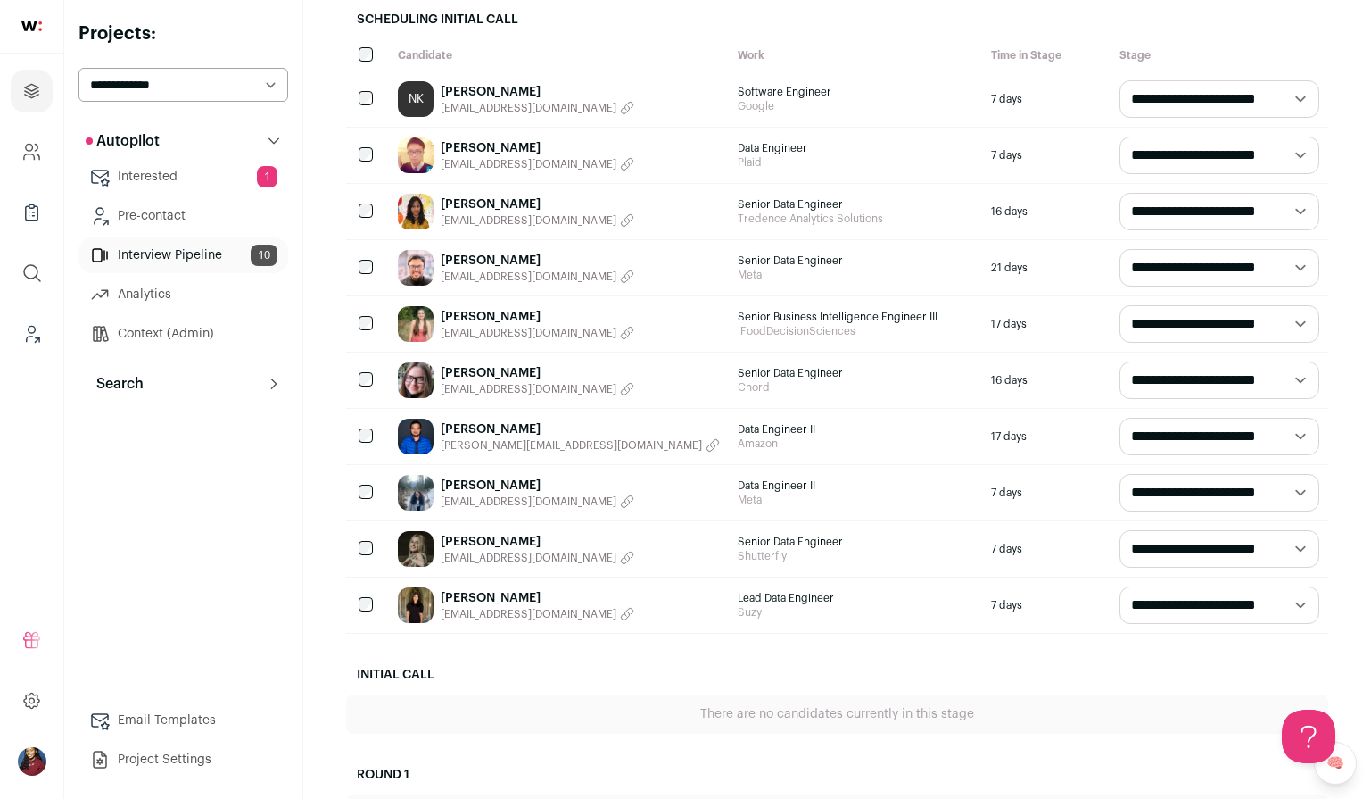
scroll to position [226, 0]
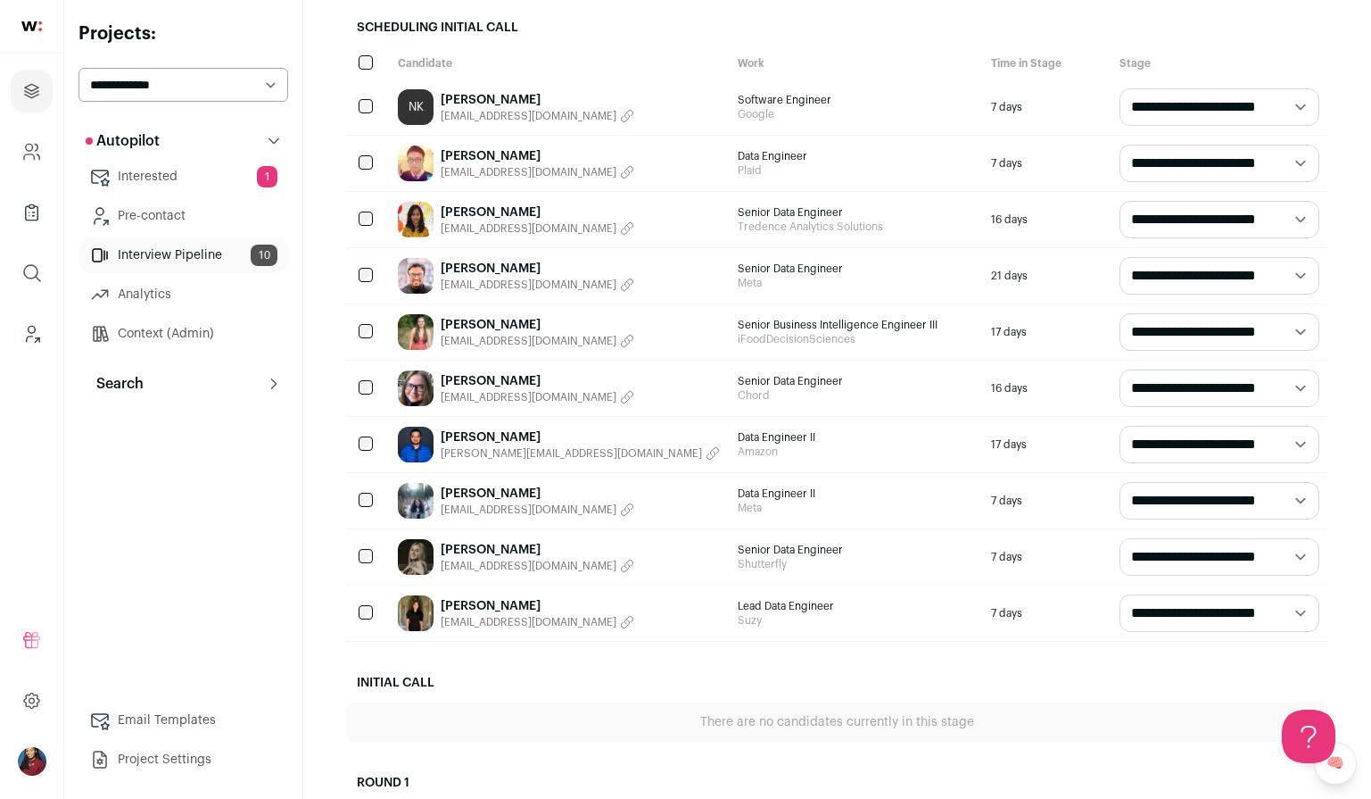
click at [1147, 106] on select "**********" at bounding box center [1220, 106] width 200 height 37
click at [488, 386] on link "[PERSON_NAME]" at bounding box center [538, 381] width 194 height 18
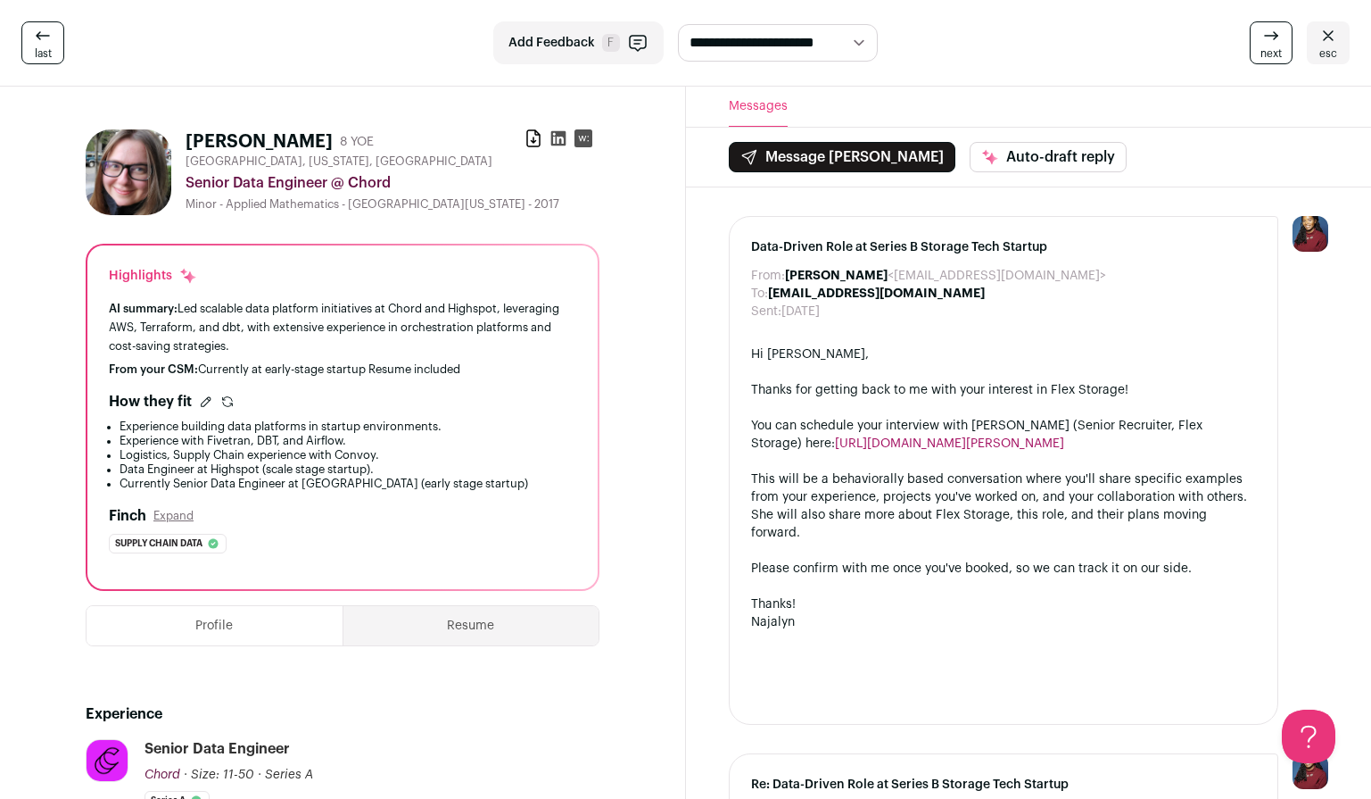
drag, startPoint x: 309, startPoint y: 138, endPoint x: 178, endPoint y: 137, distance: 131.2
click at [178, 137] on div "[PERSON_NAME] 8 YOE Download resume [GEOGRAPHIC_DATA], [US_STATE], [GEOGRAPHIC_…" at bounding box center [343, 172] width 514 height 86
copy div "[PERSON_NAME]"
click at [1320, 46] on span "esc" at bounding box center [1329, 53] width 18 height 14
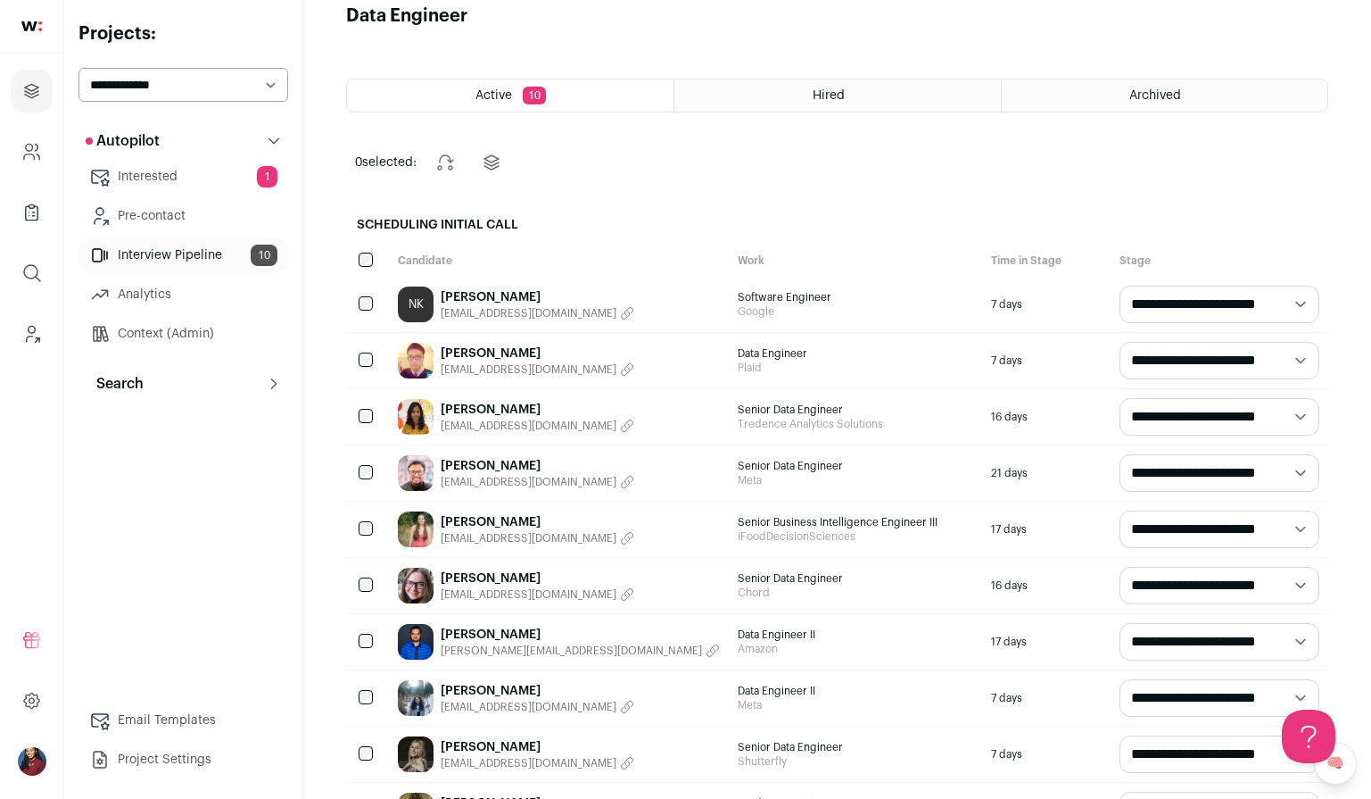
scroll to position [30, 0]
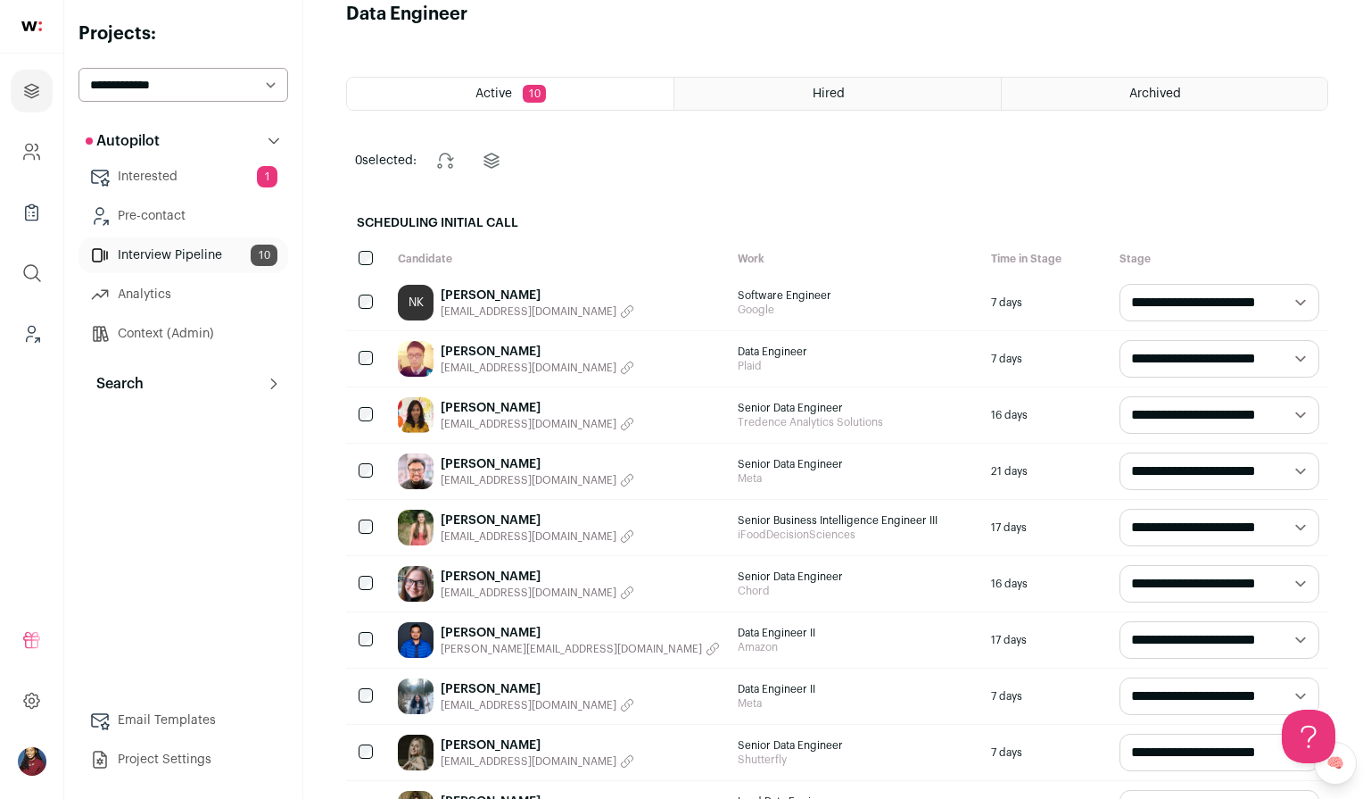
click at [507, 524] on link "[PERSON_NAME]" at bounding box center [538, 520] width 194 height 18
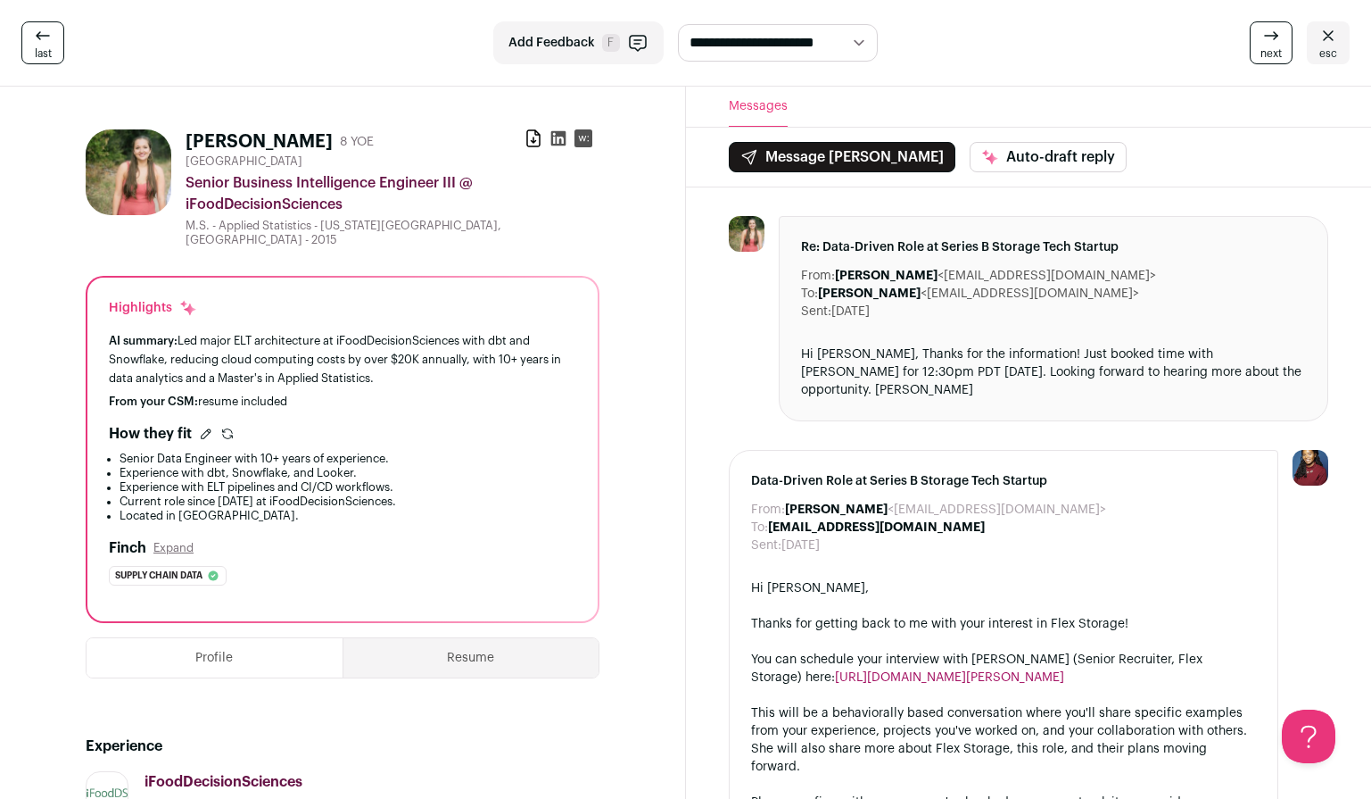
click at [1326, 51] on span "esc" at bounding box center [1329, 53] width 18 height 14
